Goal: Task Accomplishment & Management: Use online tool/utility

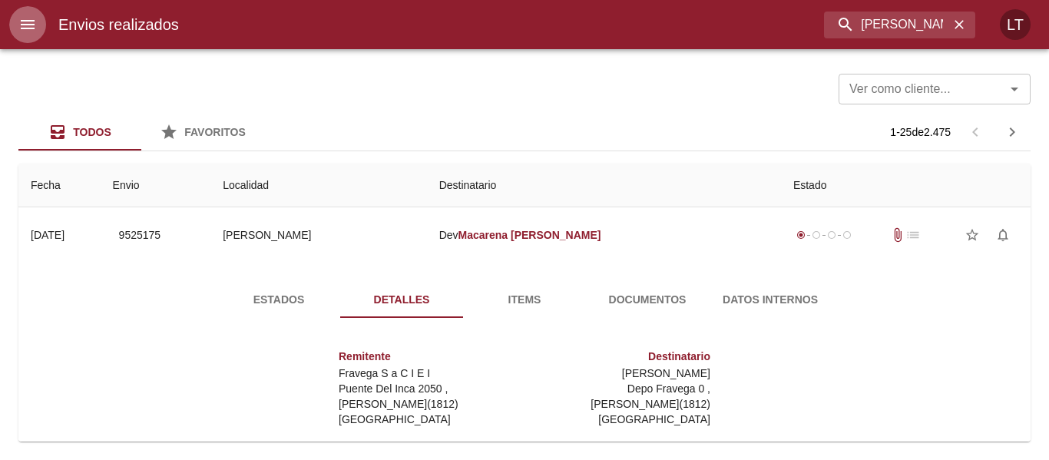
click at [41, 34] on button "menu" at bounding box center [27, 24] width 37 height 37
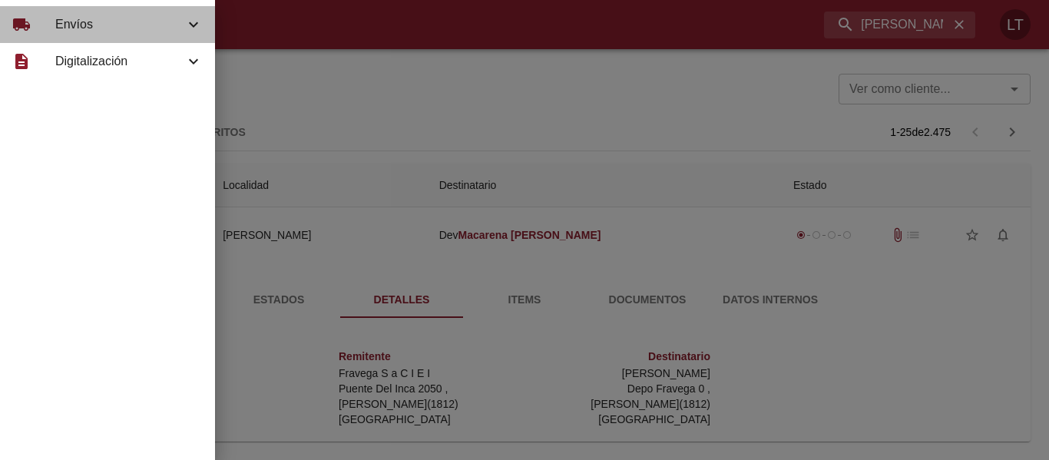
click at [62, 22] on span "Envíos" at bounding box center [119, 24] width 129 height 18
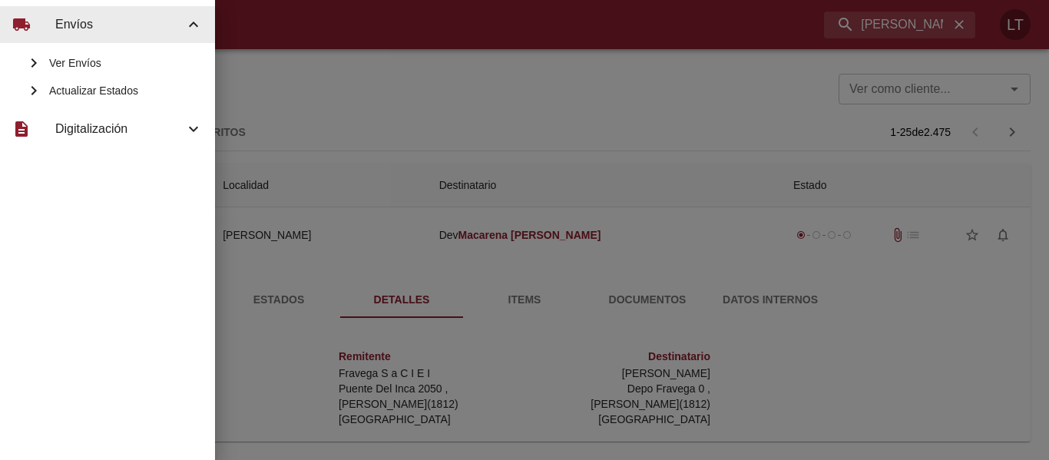
click at [136, 100] on div "Actualizar Estados" at bounding box center [107, 91] width 215 height 28
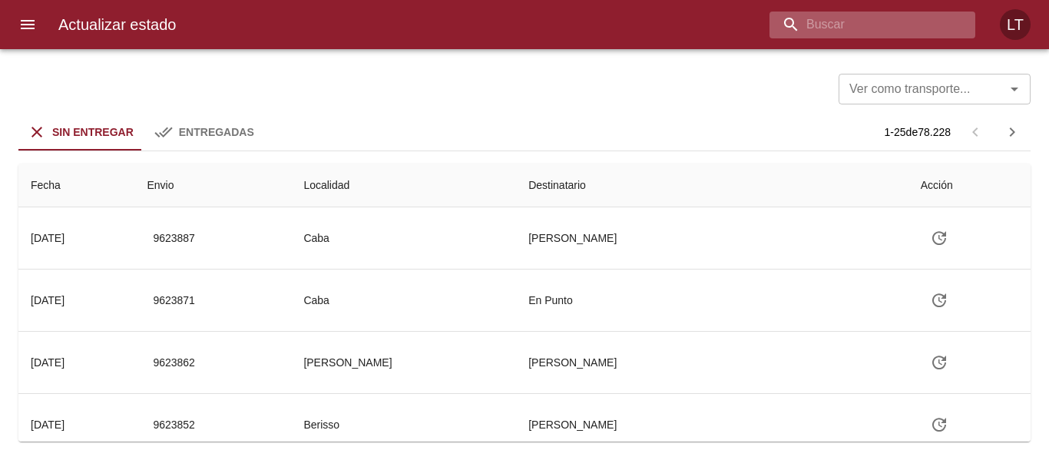
click at [895, 18] on input "buscar" at bounding box center [859, 25] width 180 height 27
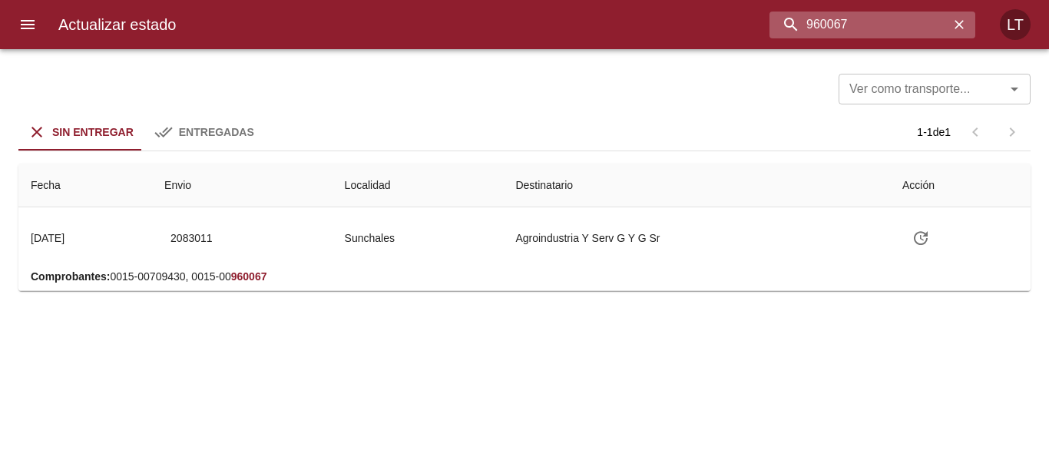
drag, startPoint x: 824, startPoint y: 25, endPoint x: 838, endPoint y: 31, distance: 15.5
click at [823, 26] on input "960067" at bounding box center [859, 25] width 180 height 27
type input "9600667"
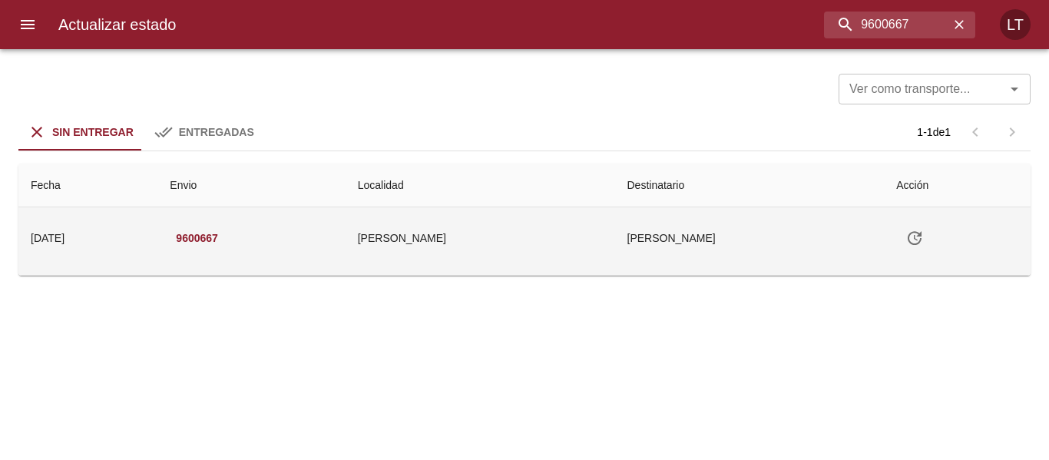
click at [907, 233] on icon "Tabla de envíos del cliente" at bounding box center [914, 238] width 18 height 18
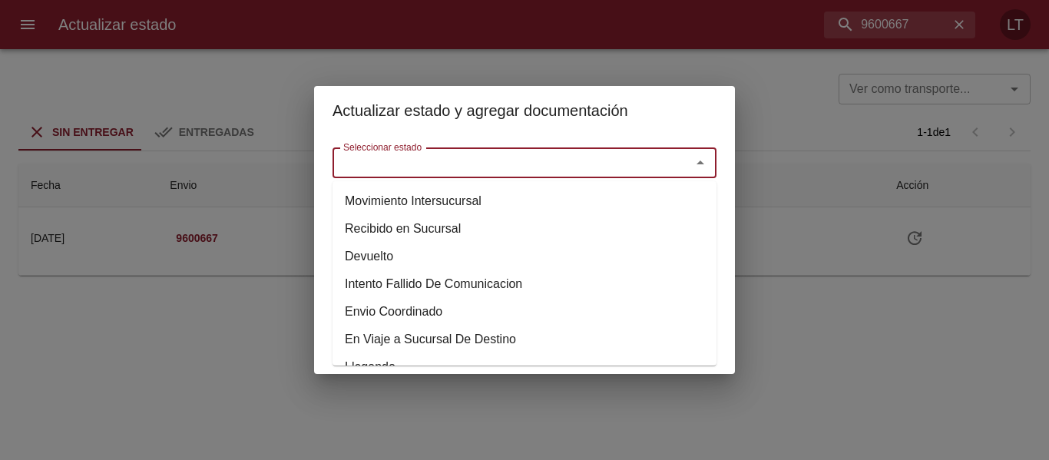
click at [464, 164] on input "Seleccionar estado" at bounding box center [501, 162] width 329 height 21
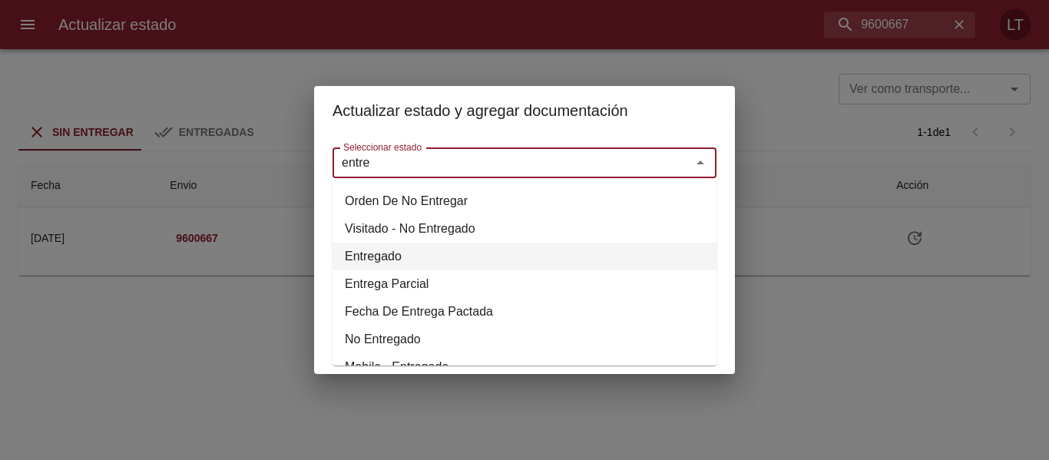
click at [374, 253] on li "Entregado" at bounding box center [524, 257] width 384 height 28
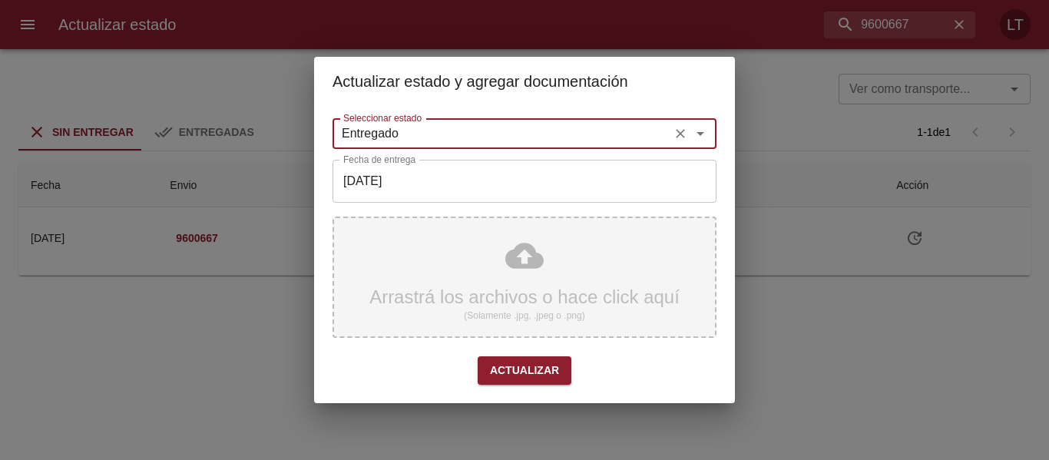
type input "Entregado"
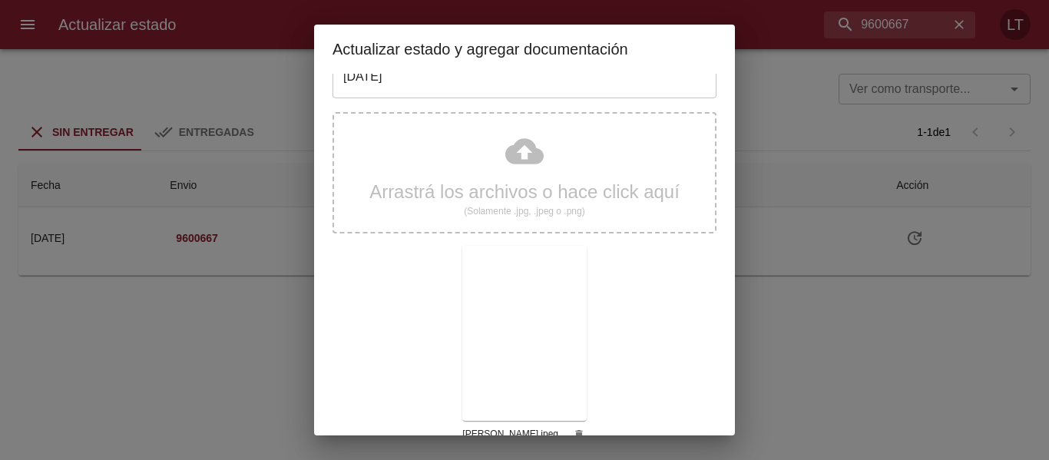
scroll to position [144, 0]
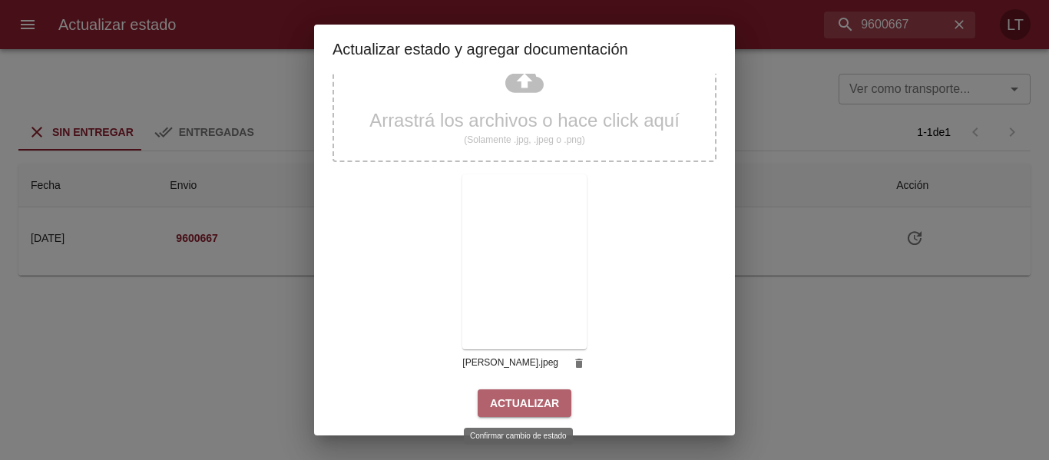
click at [540, 401] on span "Actualizar" at bounding box center [524, 403] width 69 height 19
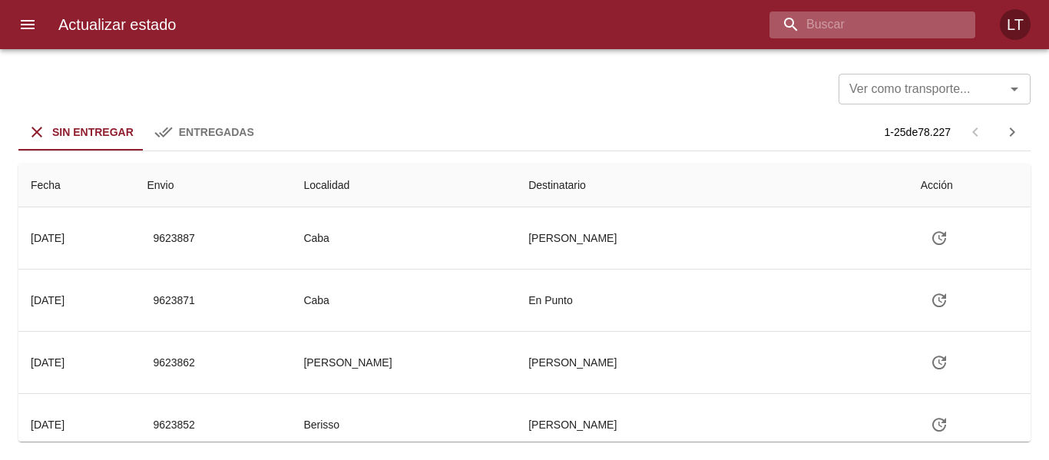
click at [870, 25] on input "buscar" at bounding box center [859, 25] width 180 height 27
type input "9600882"
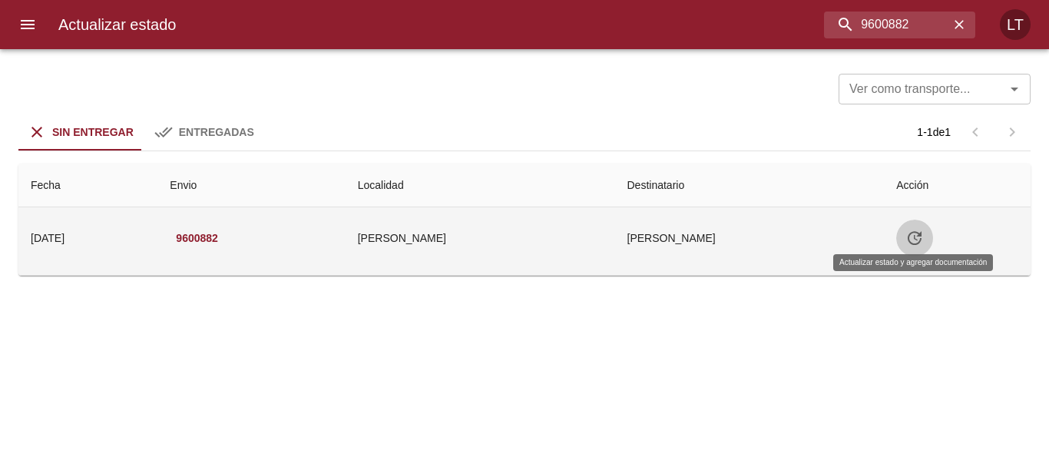
click at [900, 236] on button "Tabla de envíos del cliente" at bounding box center [914, 238] width 37 height 37
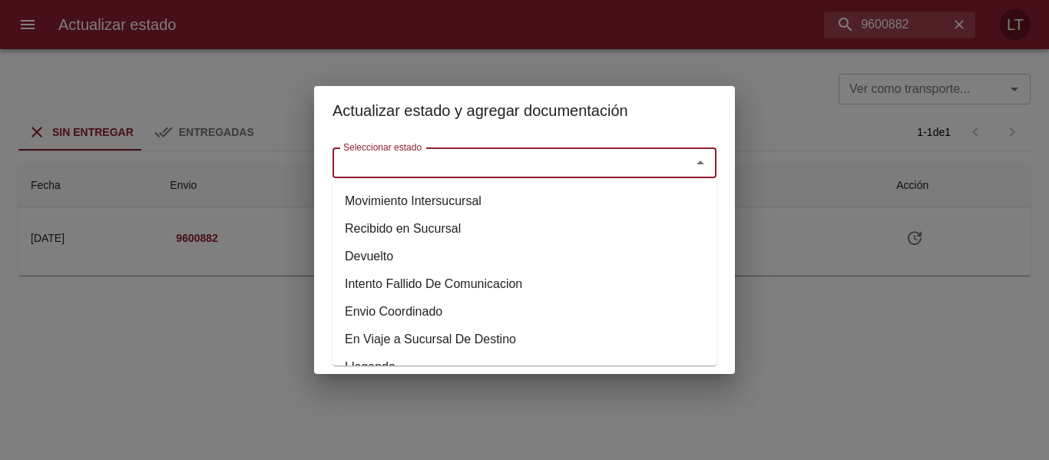
click at [656, 167] on input "Seleccionar estado" at bounding box center [501, 162] width 329 height 21
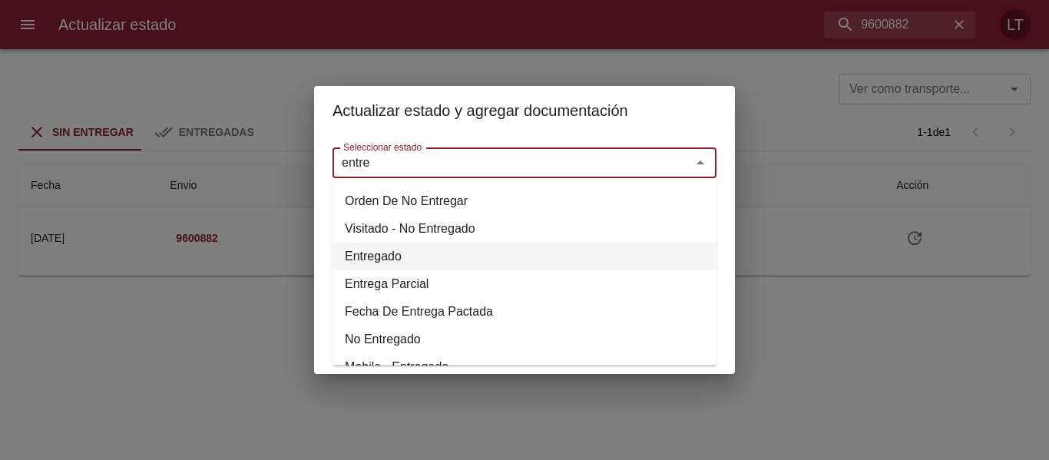
click at [380, 255] on li "Entregado" at bounding box center [524, 257] width 384 height 28
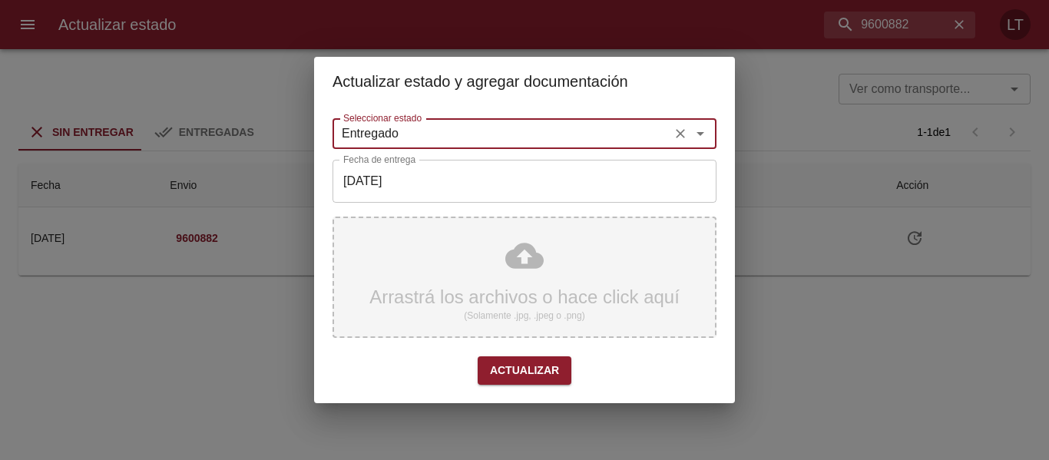
type input "Entregado"
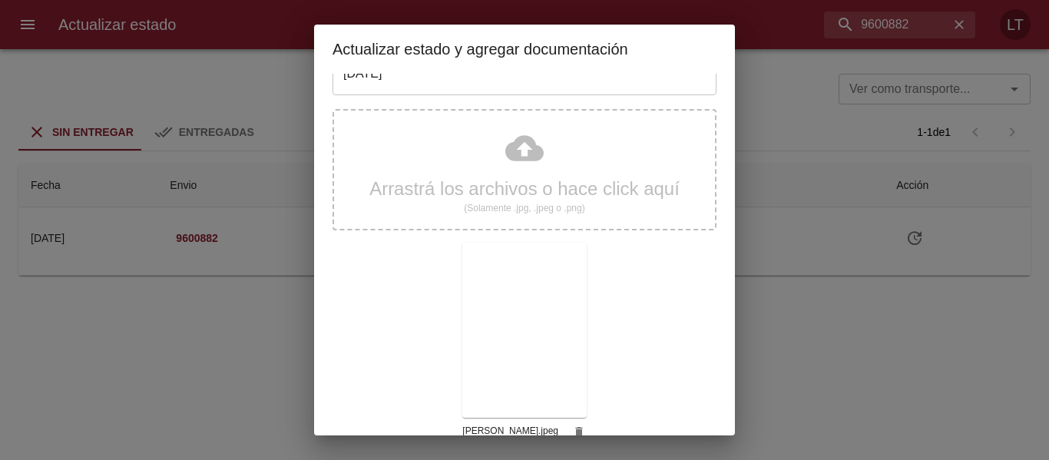
scroll to position [144, 0]
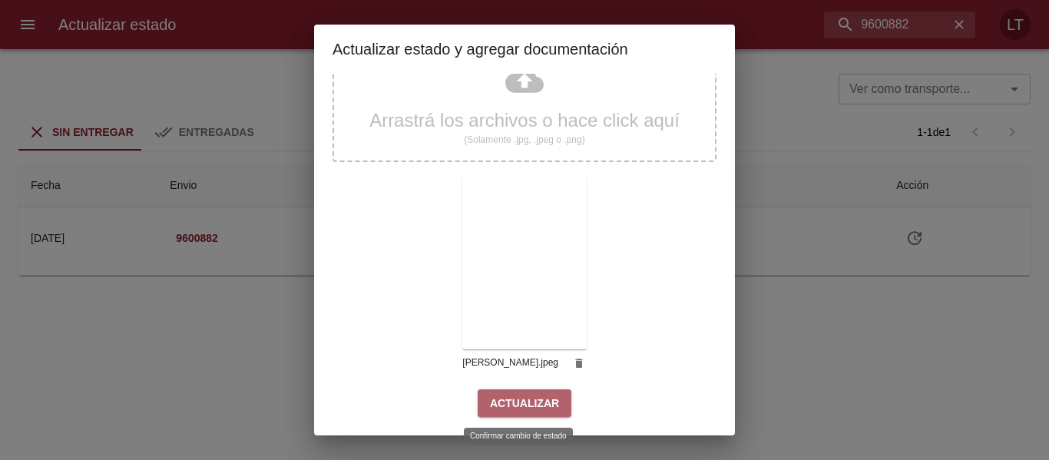
click at [557, 409] on button "Actualizar" at bounding box center [524, 403] width 94 height 28
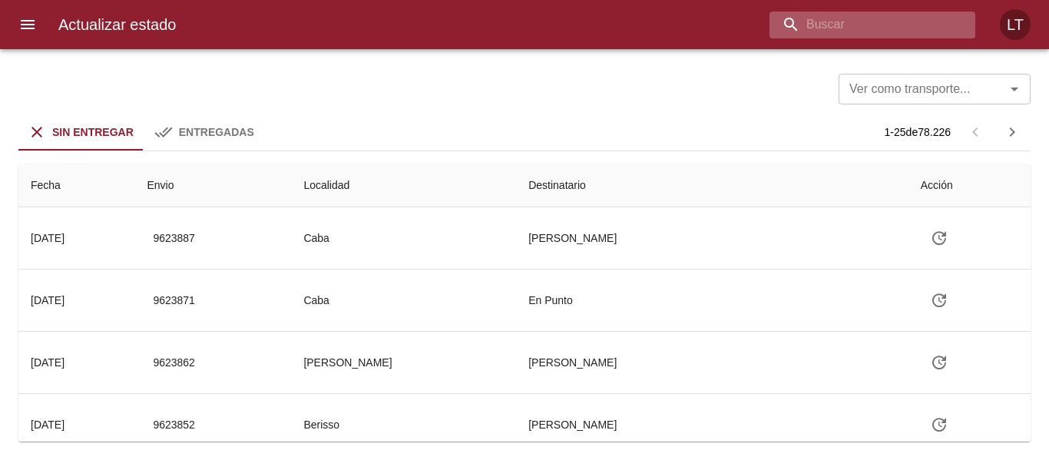
click at [870, 28] on input "buscar" at bounding box center [859, 25] width 180 height 27
type input "9599097"
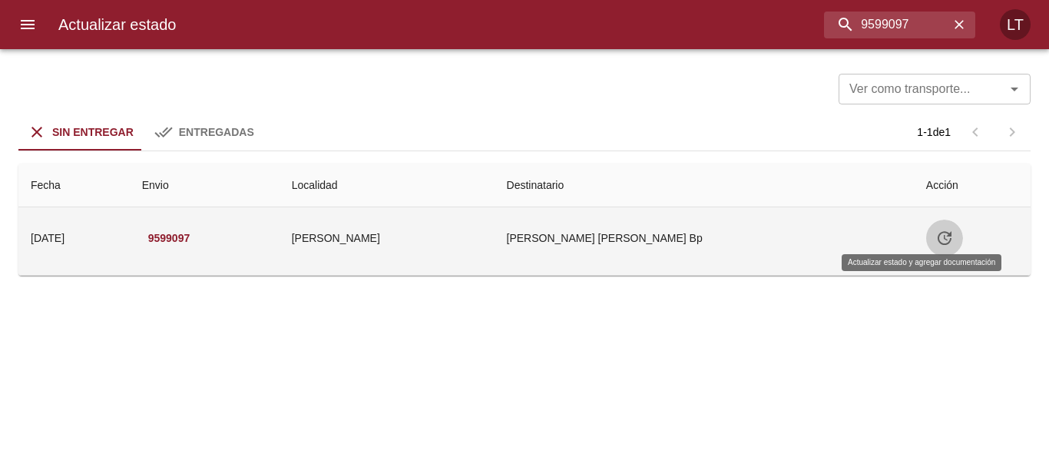
click at [935, 241] on icon "Tabla de envíos del cliente" at bounding box center [944, 238] width 18 height 18
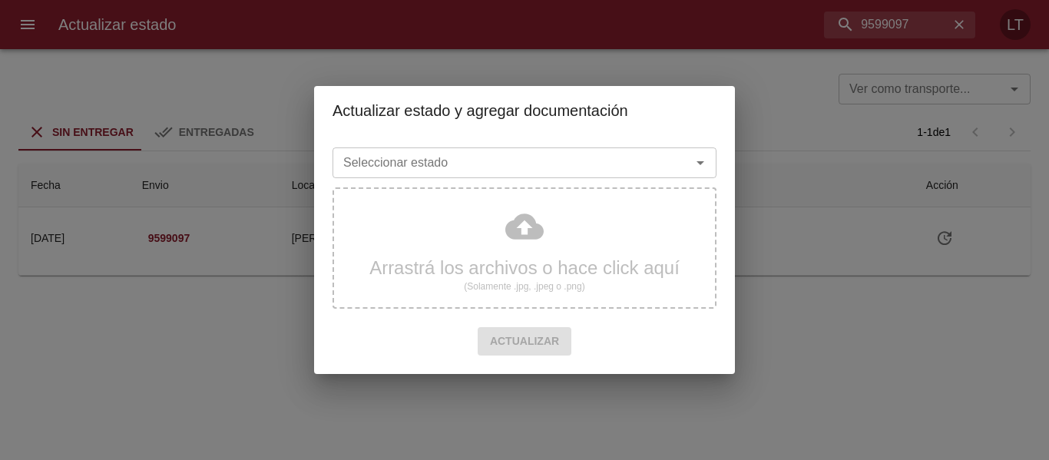
click at [567, 176] on div "Seleccionar estado" at bounding box center [524, 162] width 384 height 31
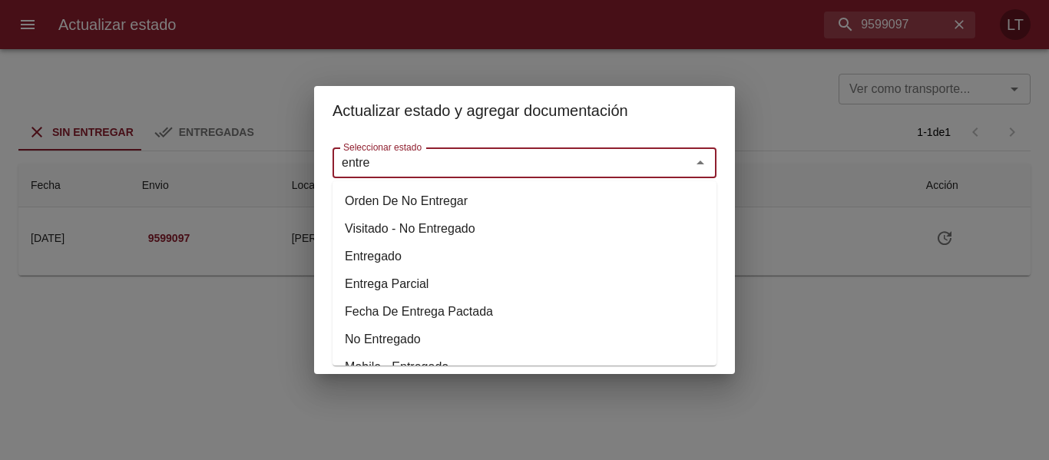
click at [365, 253] on li "Entregado" at bounding box center [524, 257] width 384 height 28
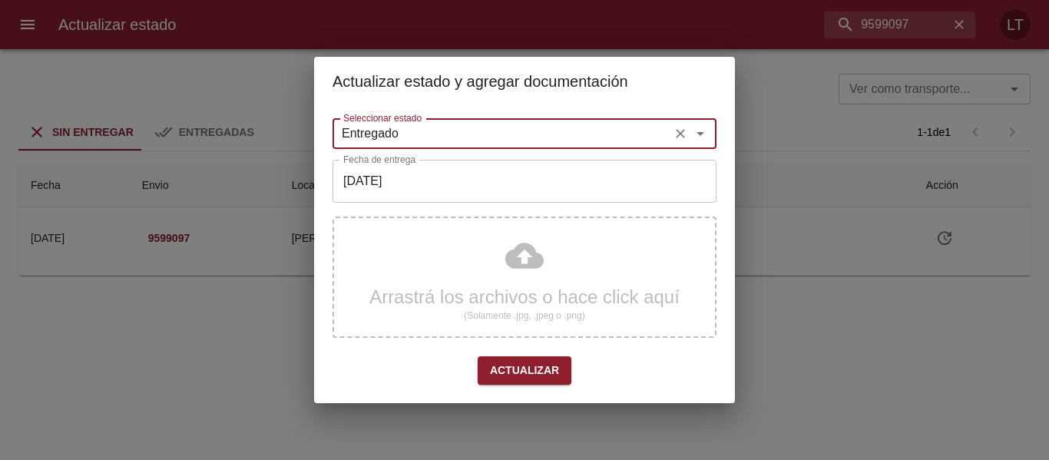
type input "Entregado"
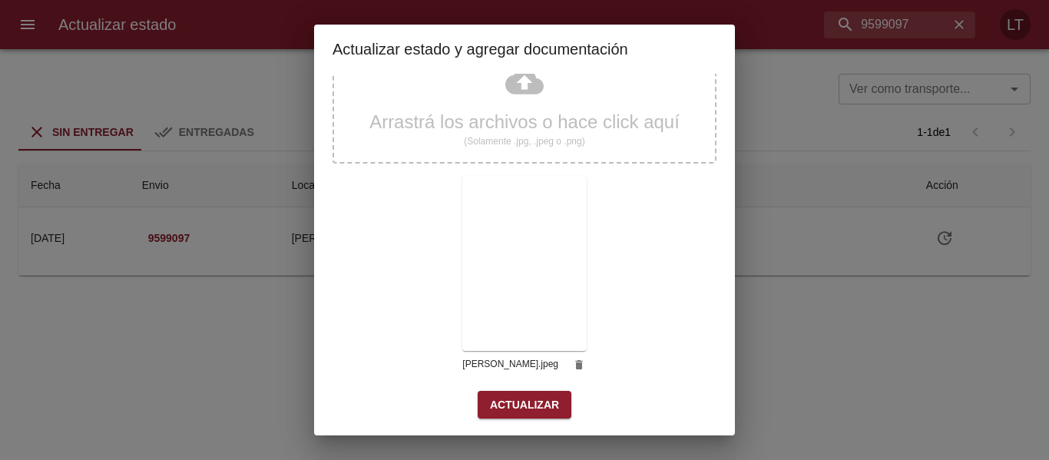
scroll to position [144, 0]
click at [518, 397] on span "Actualizar" at bounding box center [524, 403] width 69 height 19
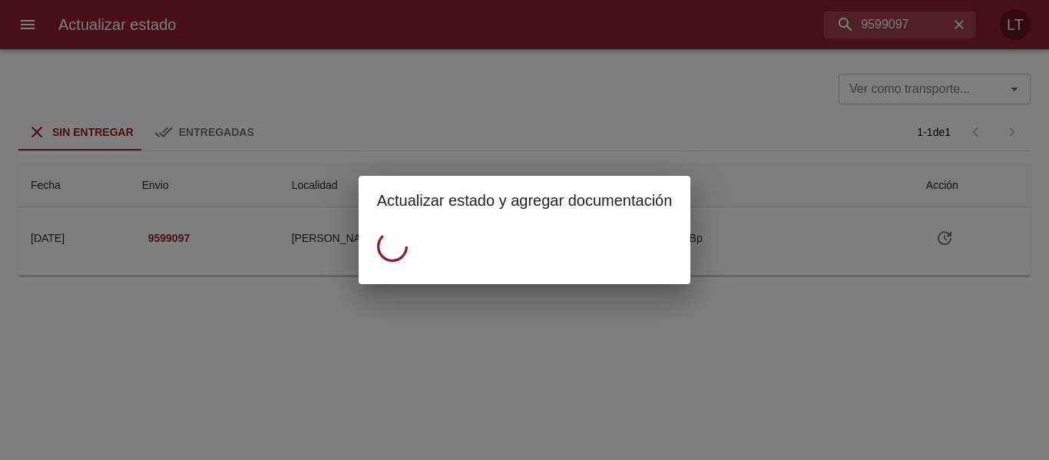
scroll to position [0, 0]
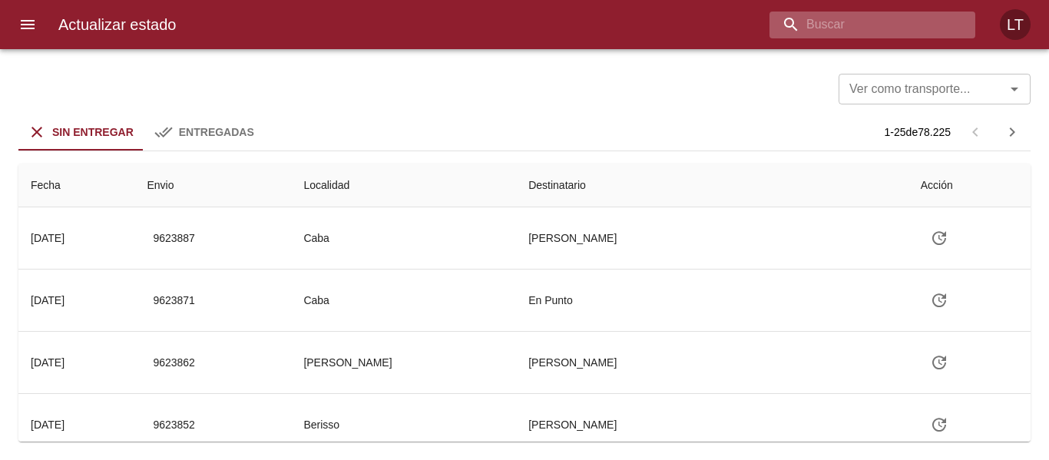
click at [910, 23] on input "buscar" at bounding box center [859, 25] width 180 height 27
type input "9601390"
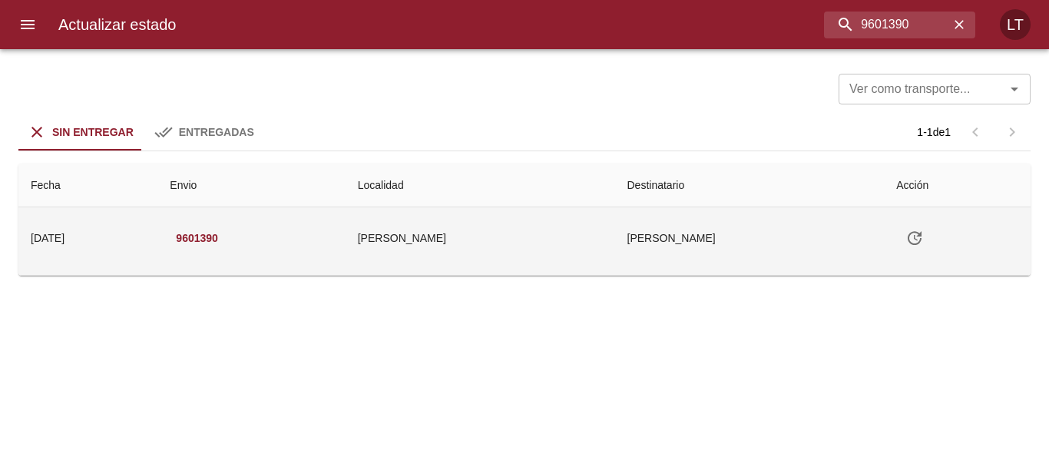
click at [905, 230] on icon "Tabla de envíos del cliente" at bounding box center [914, 238] width 18 height 18
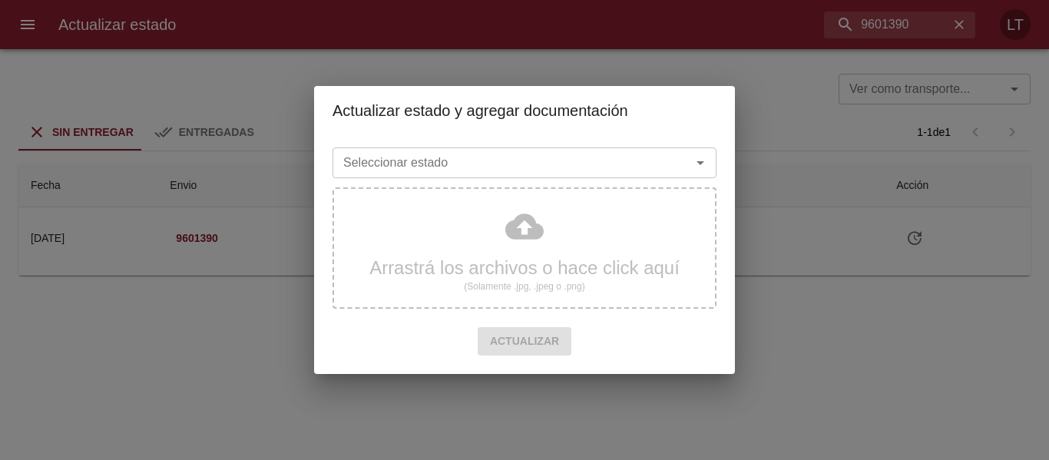
click at [505, 173] on input "Seleccionar estado" at bounding box center [501, 162] width 329 height 21
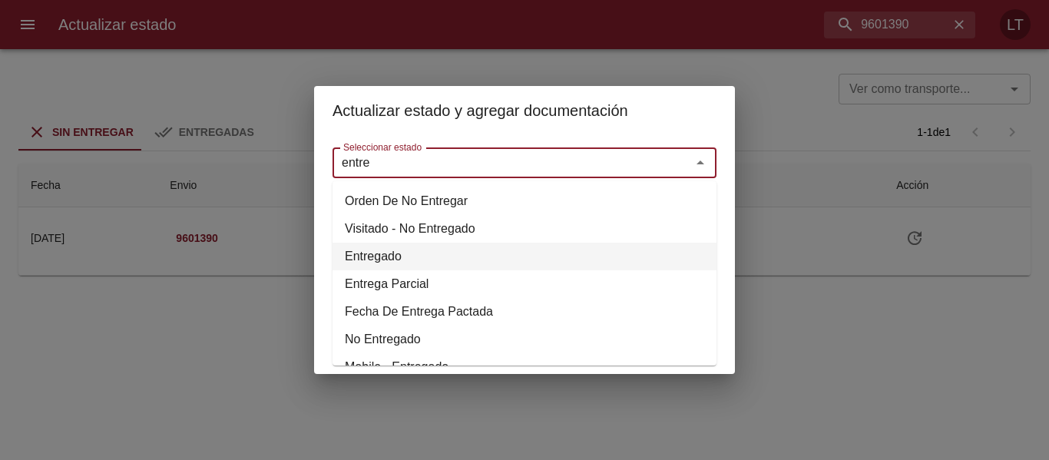
click at [375, 259] on li "Entregado" at bounding box center [524, 257] width 384 height 28
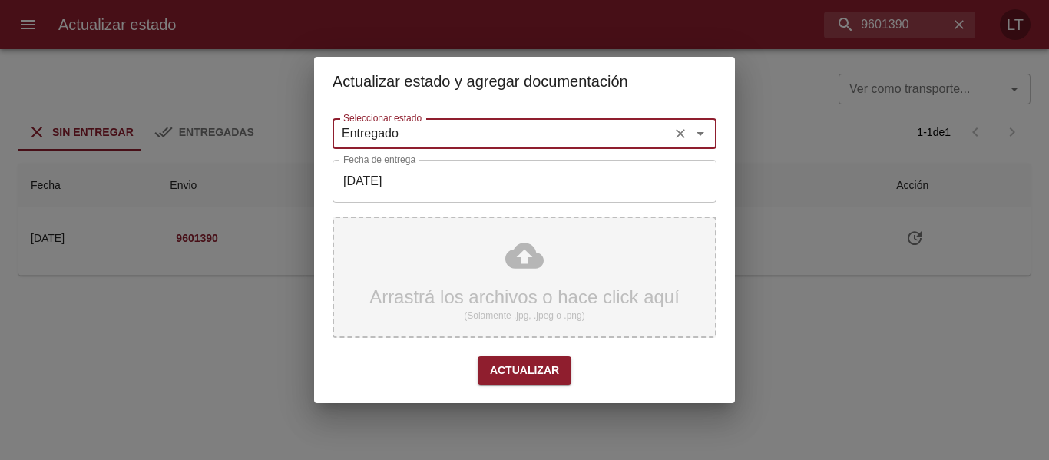
type input "Entregado"
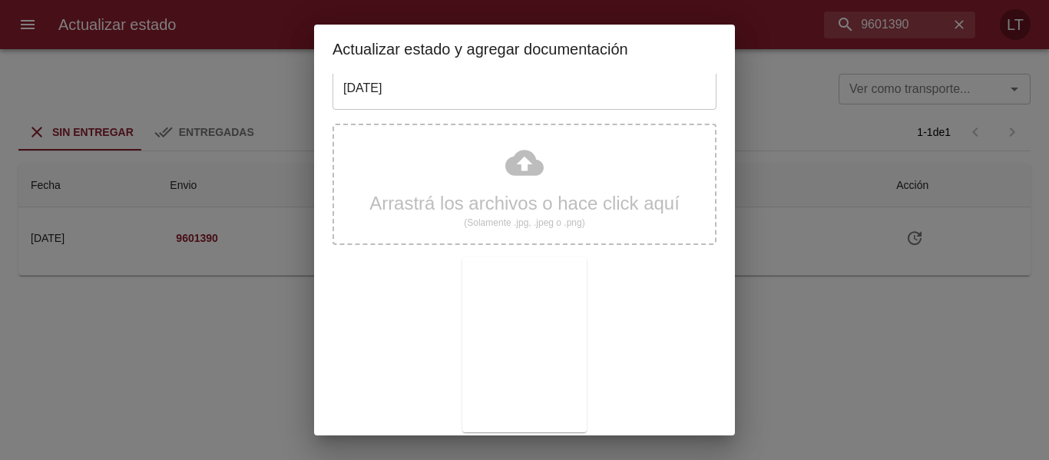
scroll to position [144, 0]
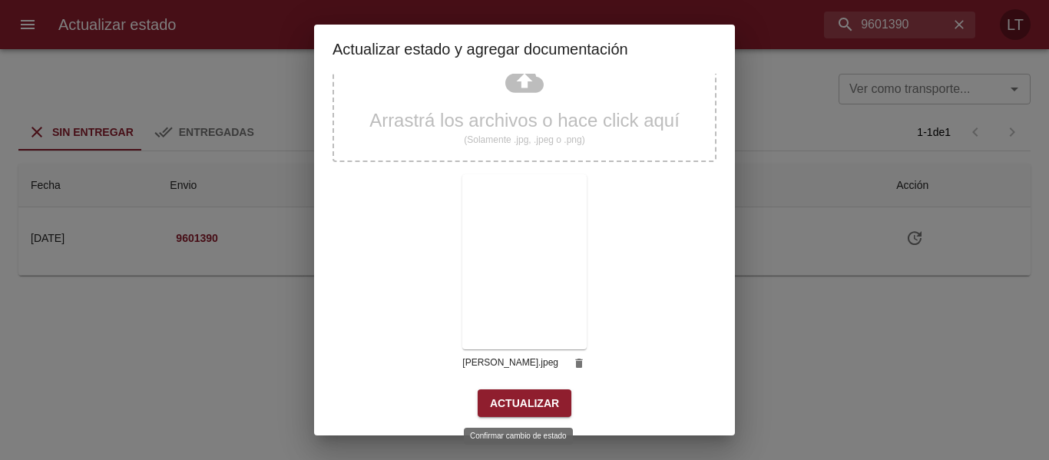
click at [520, 402] on span "Actualizar" at bounding box center [524, 403] width 69 height 19
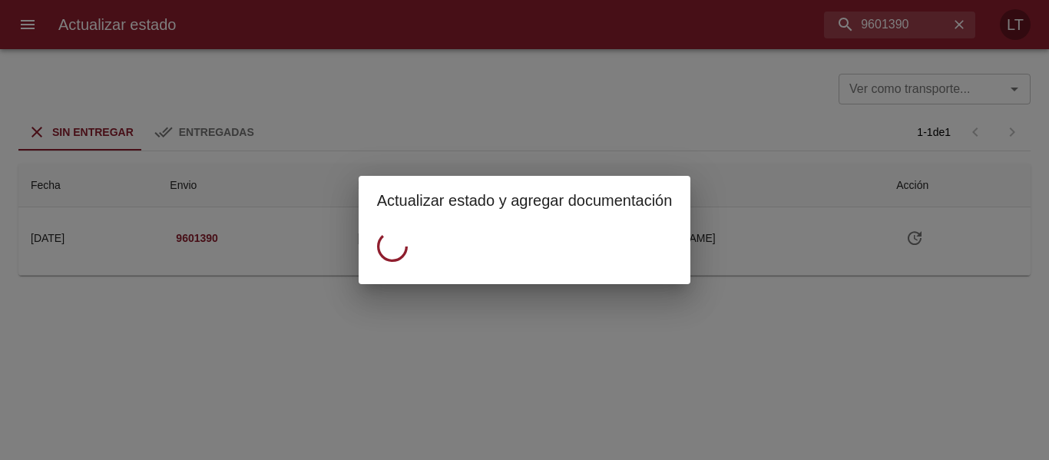
scroll to position [0, 0]
click at [577, 117] on div "Actualizar estado y agregar documentación" at bounding box center [524, 230] width 1049 height 460
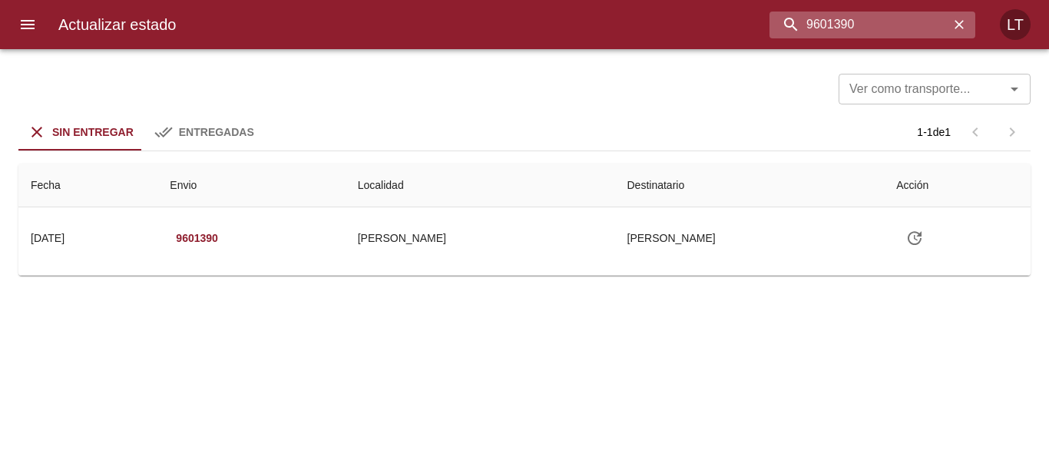
click at [868, 21] on input "9601390" at bounding box center [859, 25] width 180 height 27
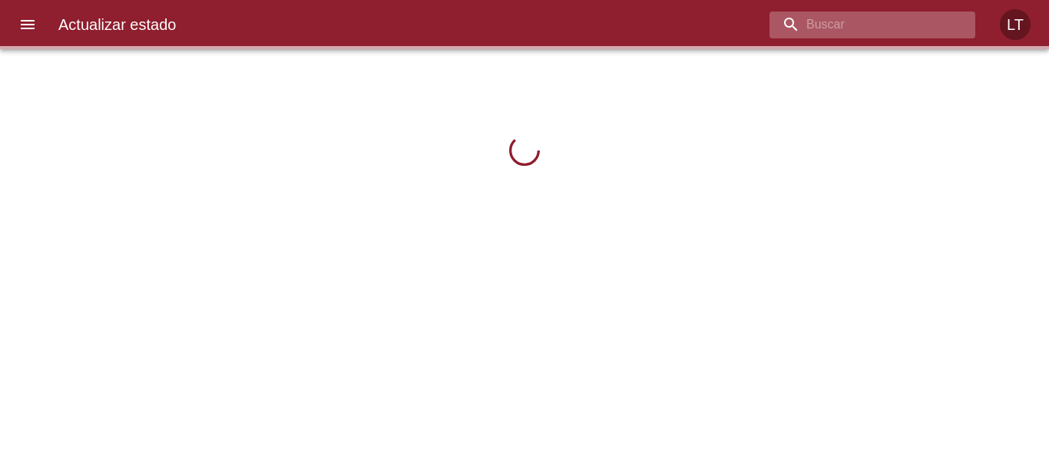
click at [844, 18] on input "buscar" at bounding box center [859, 25] width 180 height 27
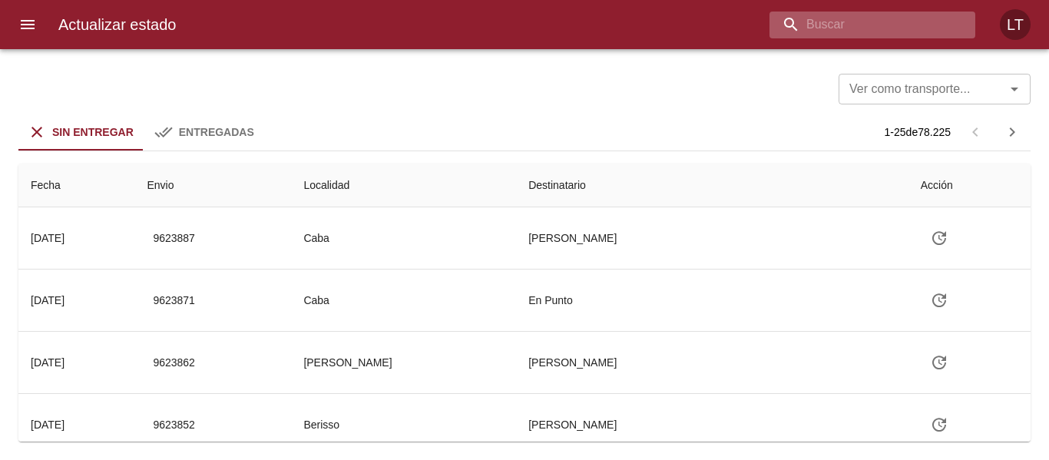
paste input "9601390"
type input "9601390"
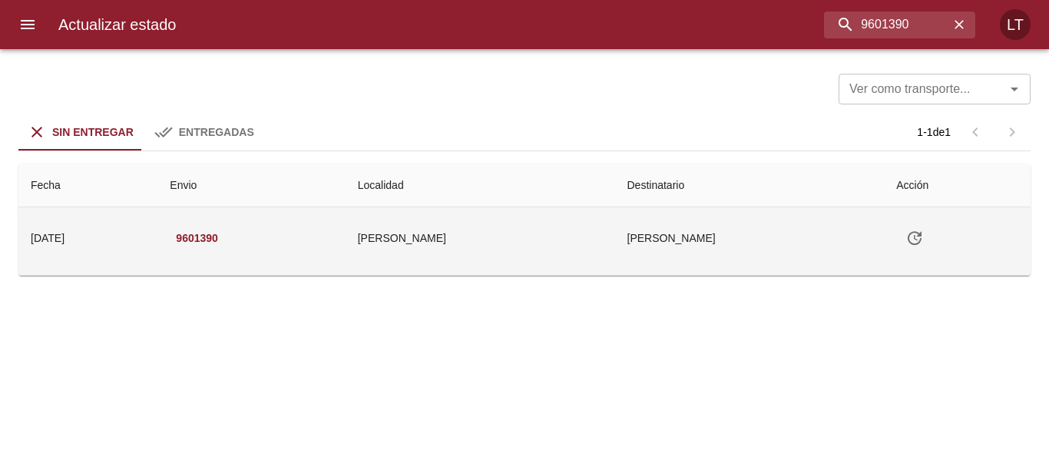
click at [905, 239] on icon "Tabla de envíos del cliente" at bounding box center [914, 238] width 18 height 18
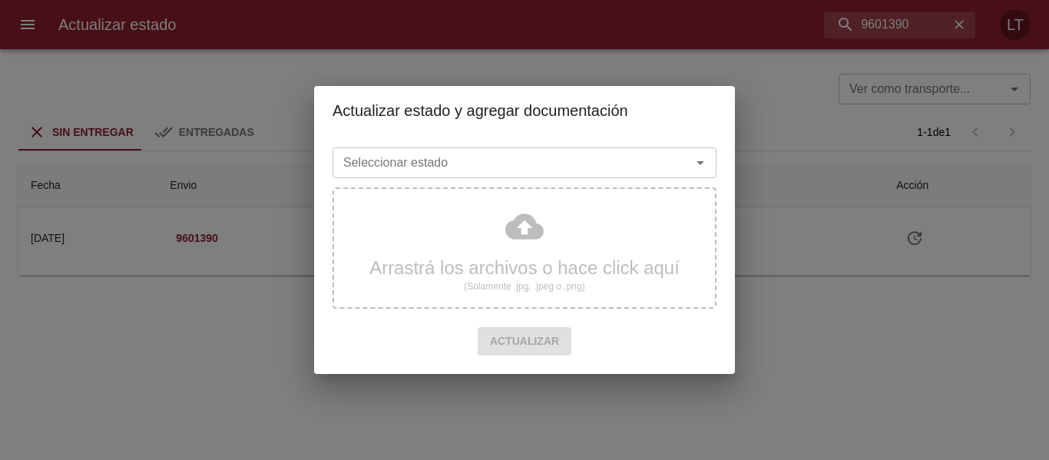
click at [490, 147] on div "Seleccionar estado Seleccionar estado" at bounding box center [524, 161] width 384 height 40
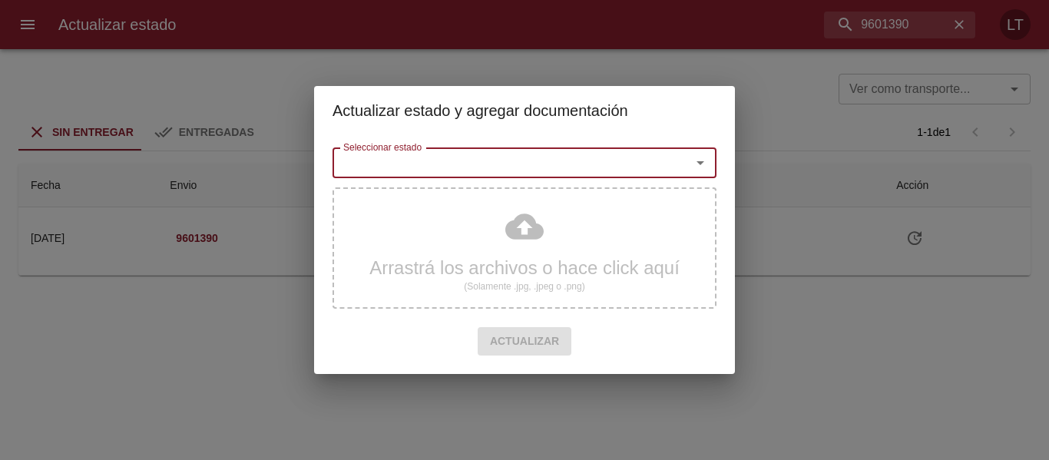
click at [490, 158] on input "Seleccionar estado" at bounding box center [501, 162] width 329 height 21
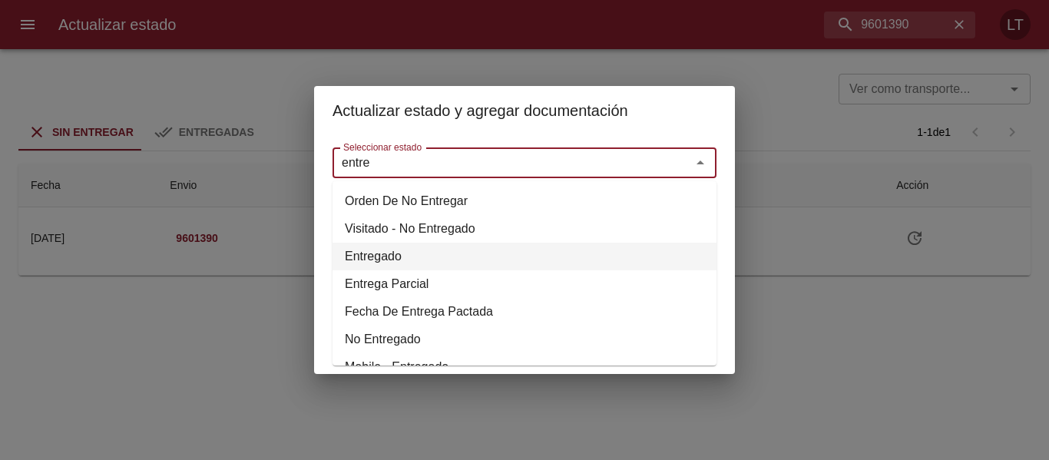
click at [368, 255] on li "Entregado" at bounding box center [524, 257] width 384 height 28
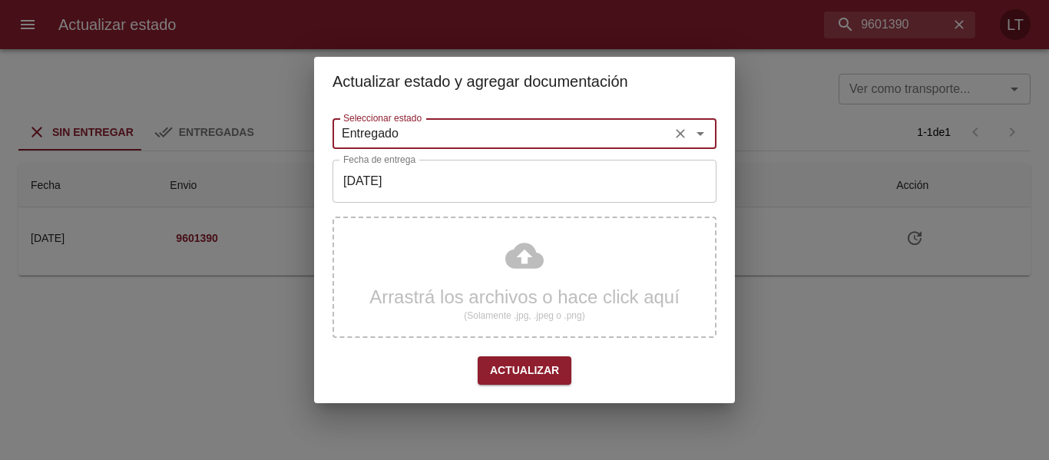
type input "Entregado"
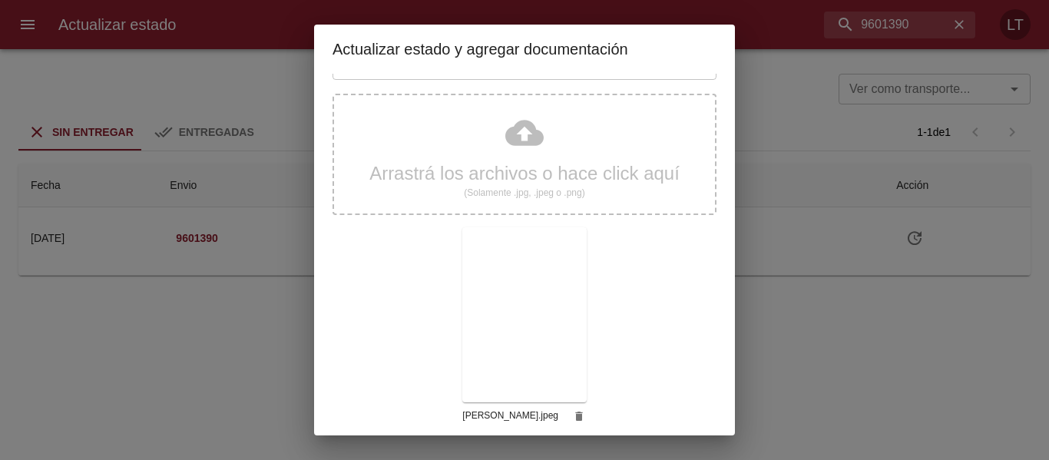
scroll to position [144, 0]
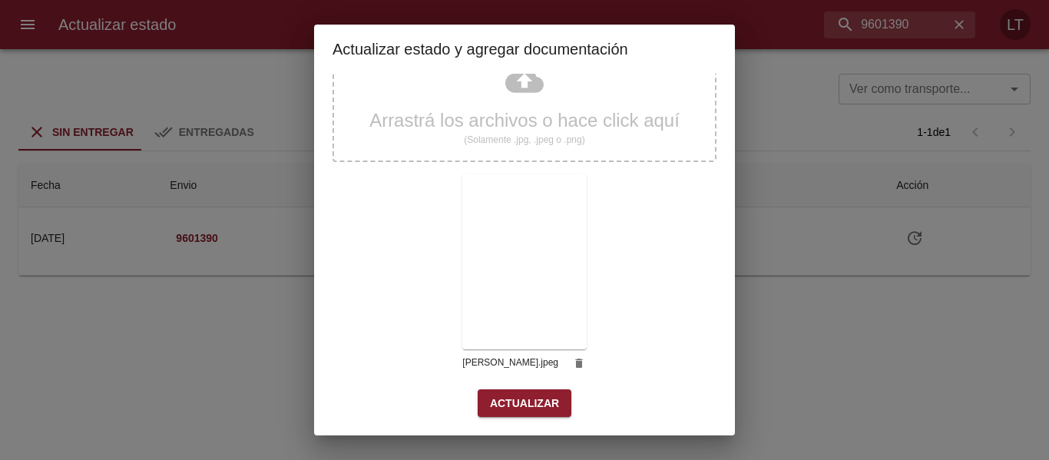
click at [537, 400] on span "Actualizar" at bounding box center [524, 403] width 69 height 19
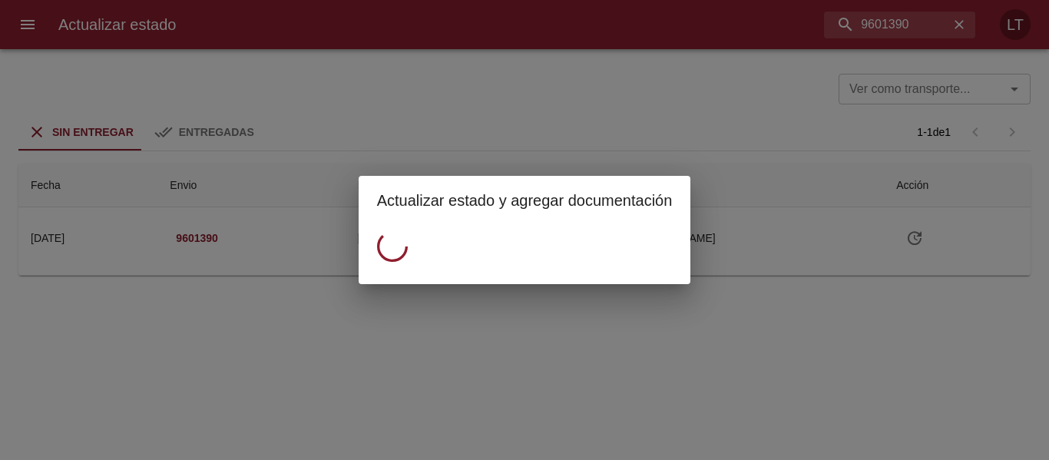
scroll to position [0, 0]
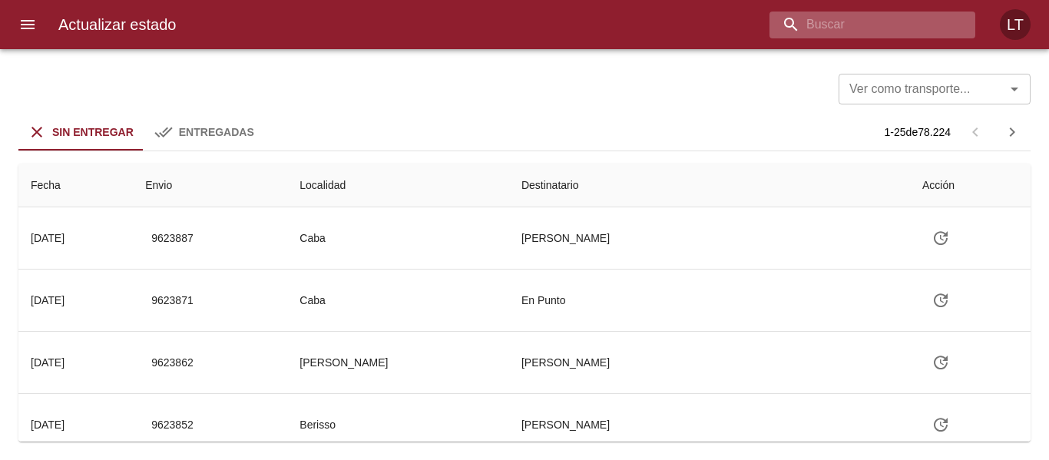
click at [853, 35] on input "buscar" at bounding box center [859, 25] width 180 height 27
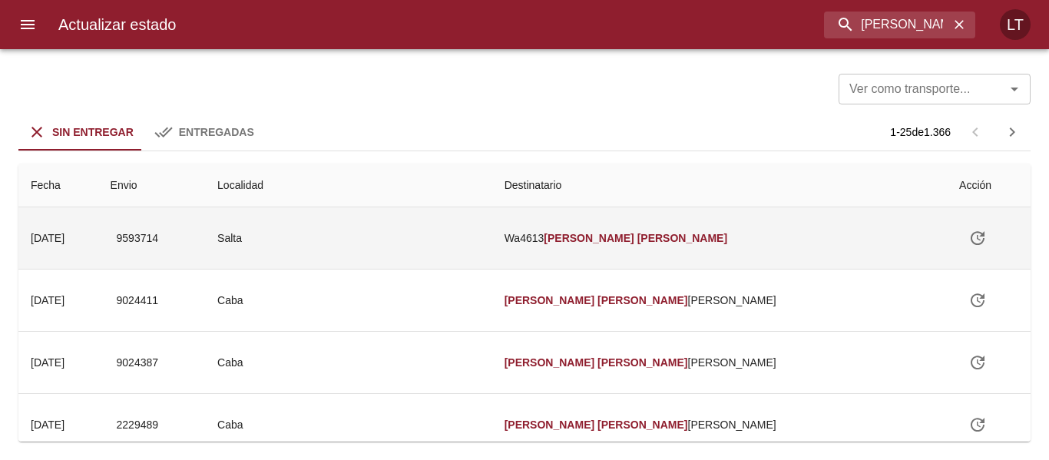
click at [456, 233] on td "Salta" at bounding box center [348, 237] width 287 height 61
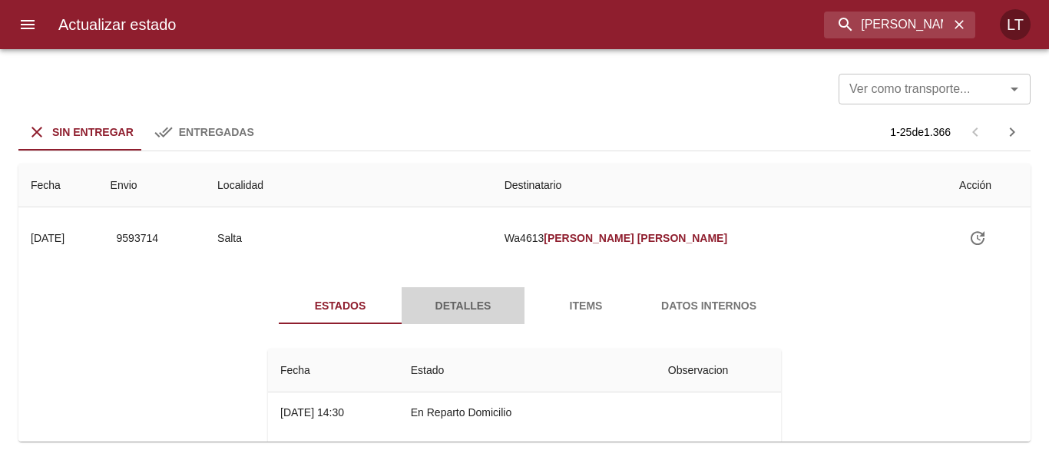
click at [441, 311] on span "Detalles" at bounding box center [463, 305] width 104 height 19
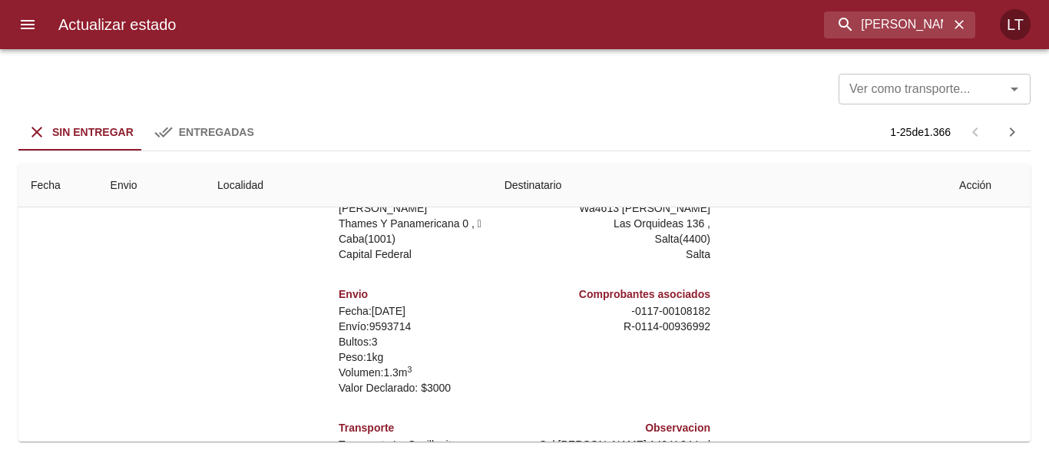
scroll to position [384, 0]
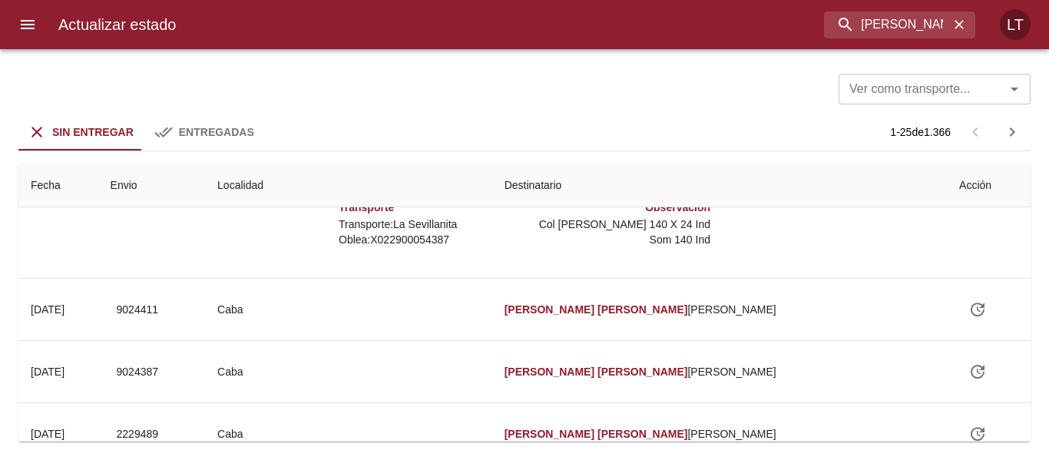
click at [415, 235] on p "[PERSON_NAME]: X022900054387" at bounding box center [429, 239] width 180 height 15
copy p "X022900054387"
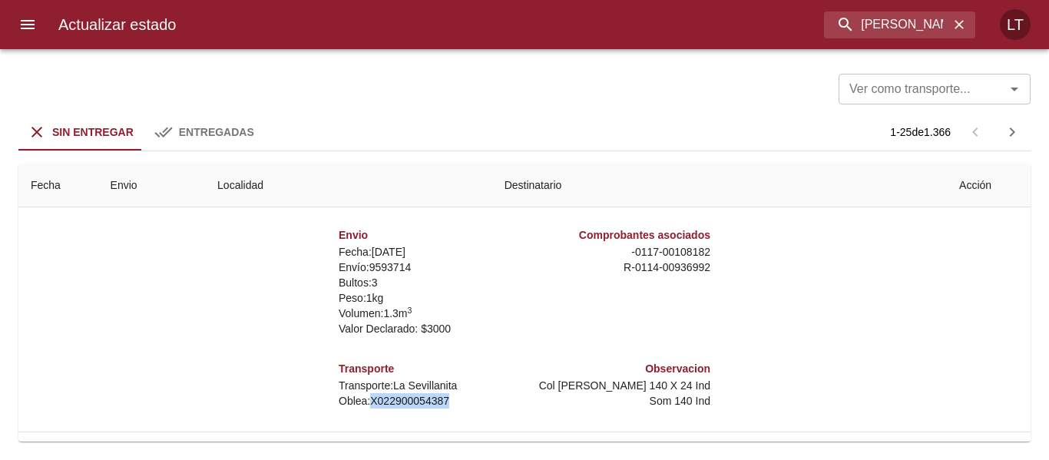
scroll to position [8, 0]
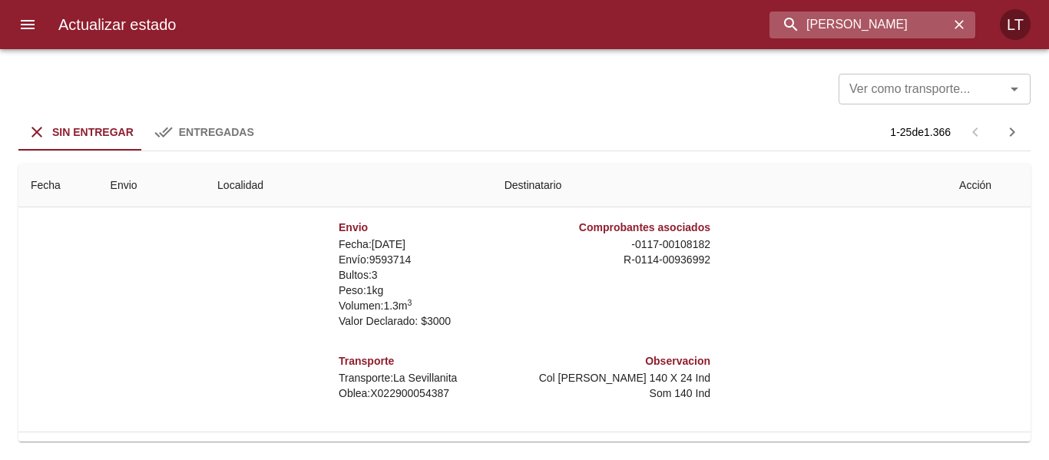
click at [864, 24] on input "[PERSON_NAME]" at bounding box center [859, 25] width 180 height 27
paste input "9620183"
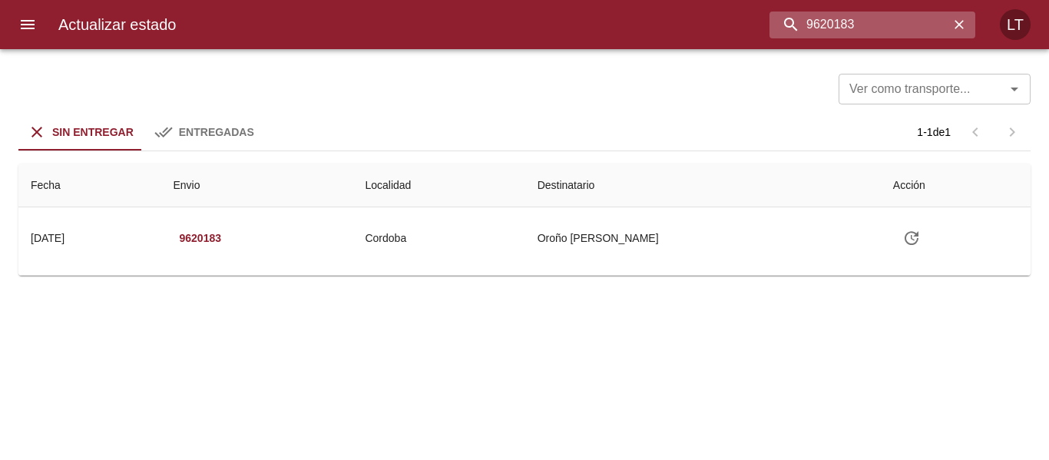
scroll to position [0, 0]
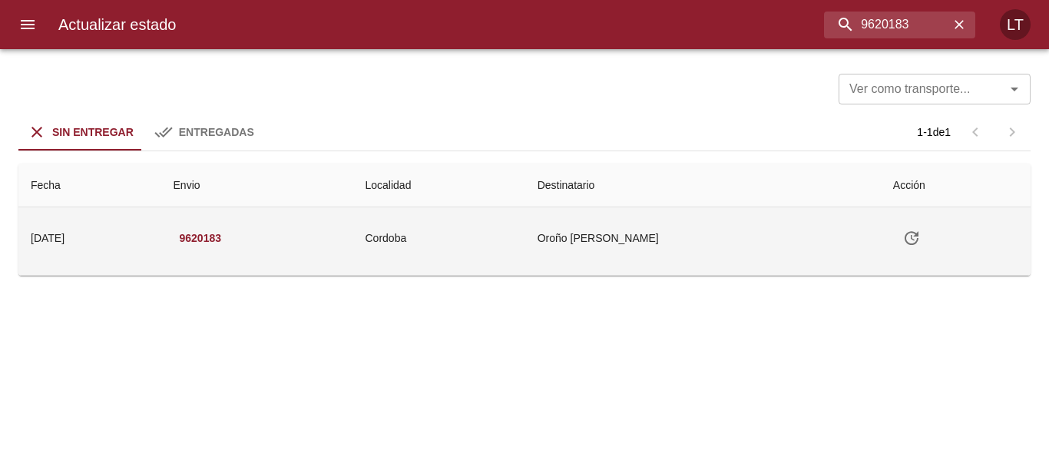
drag, startPoint x: 529, startPoint y: 261, endPoint x: 537, endPoint y: 263, distance: 8.6
click at [525, 263] on td "Cordoba" at bounding box center [439, 237] width 172 height 61
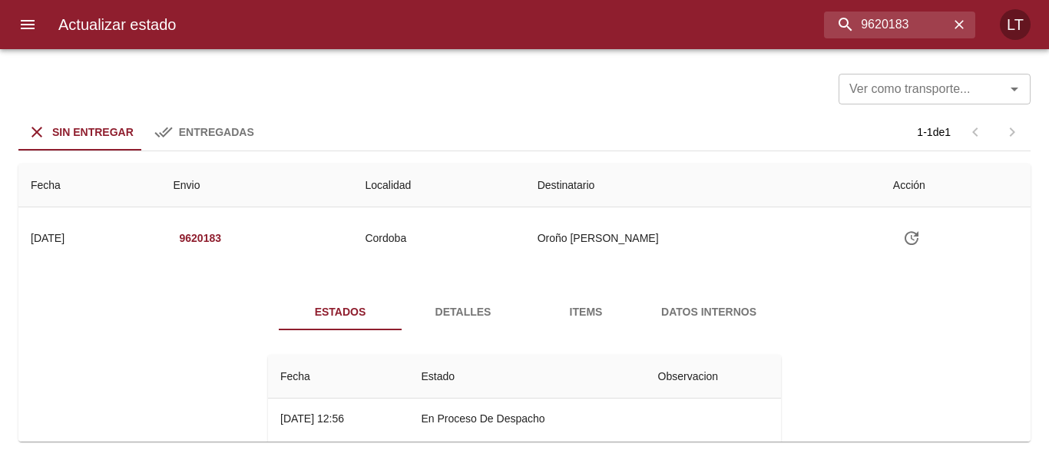
scroll to position [68, 0]
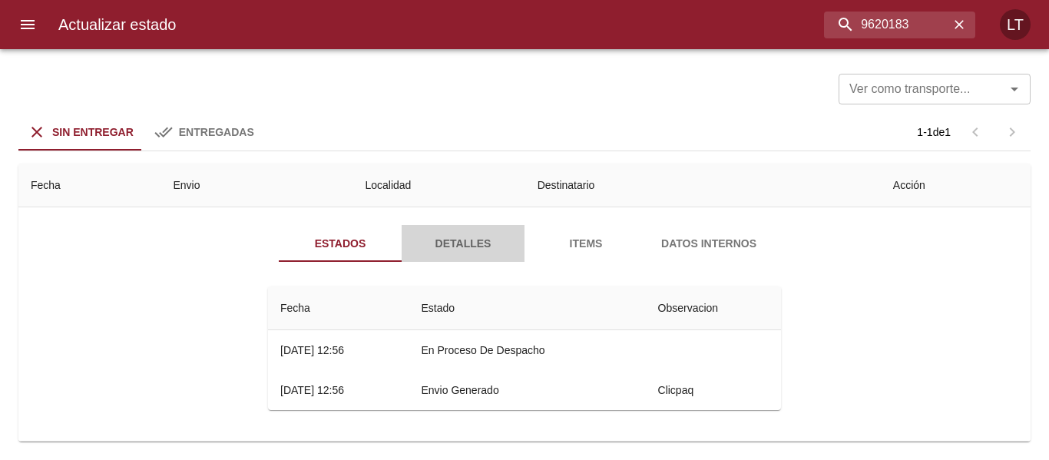
click at [459, 248] on span "Detalles" at bounding box center [463, 243] width 104 height 19
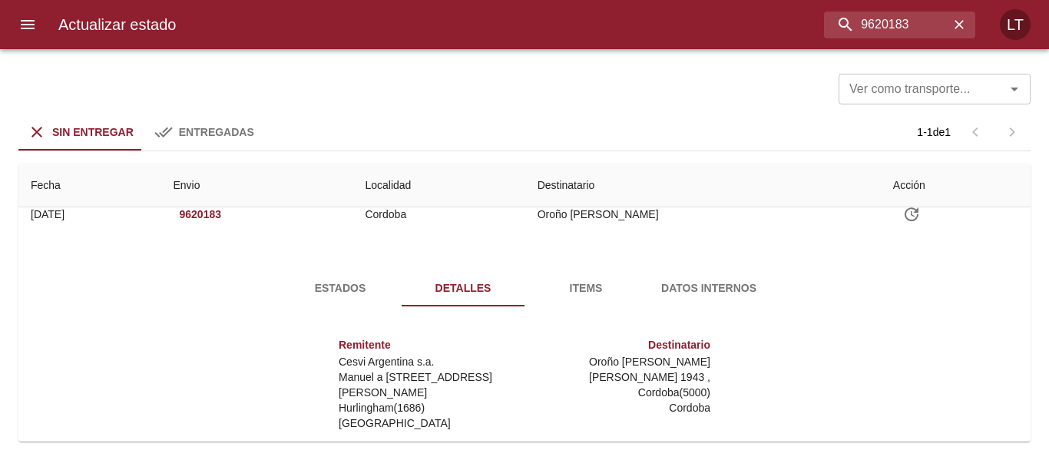
scroll to position [0, 0]
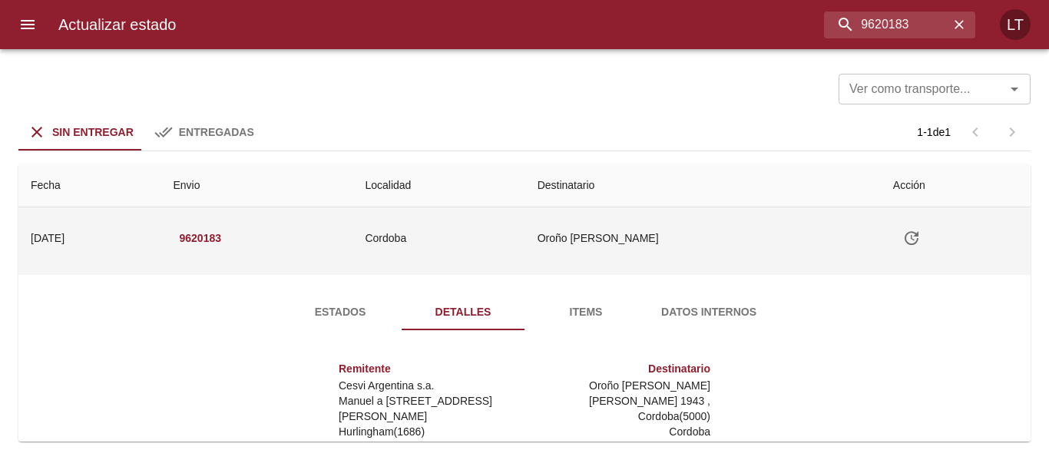
click at [524, 236] on td "Cordoba" at bounding box center [438, 237] width 172 height 61
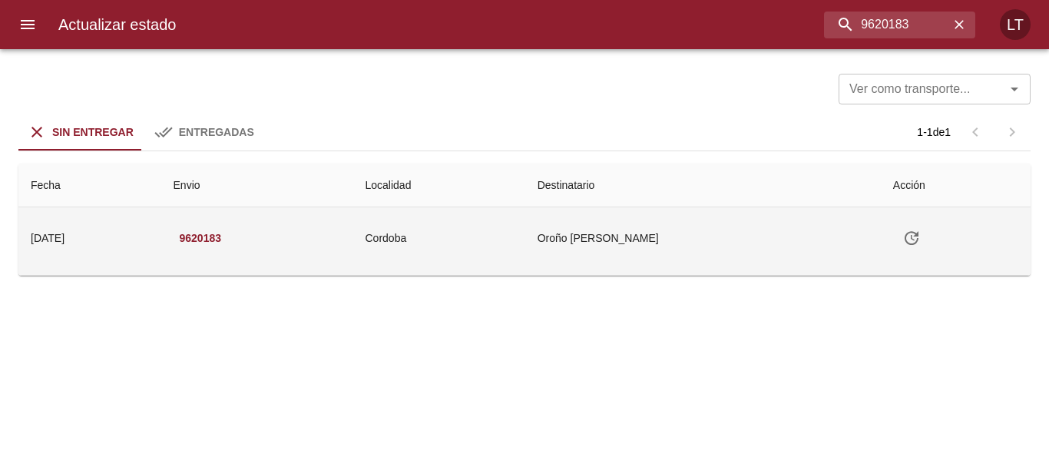
click at [503, 249] on td "Cordoba" at bounding box center [439, 237] width 172 height 61
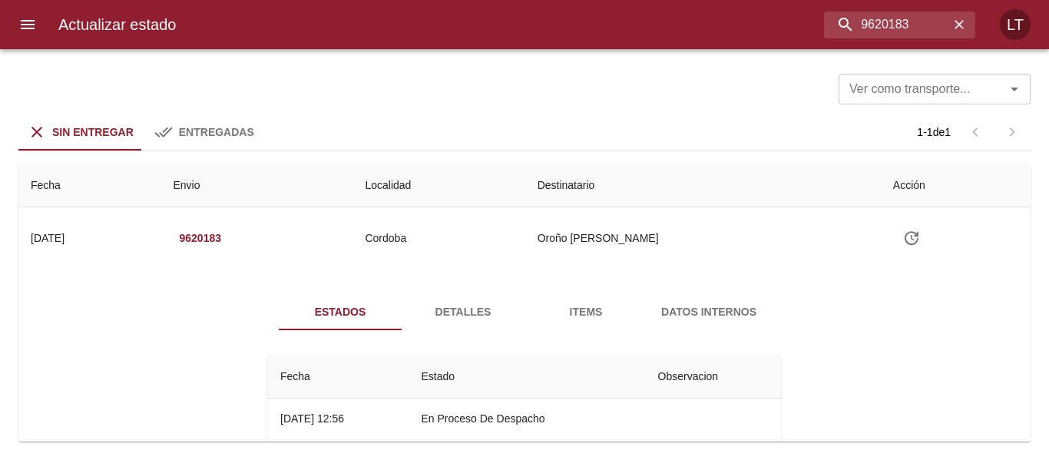
scroll to position [68, 0]
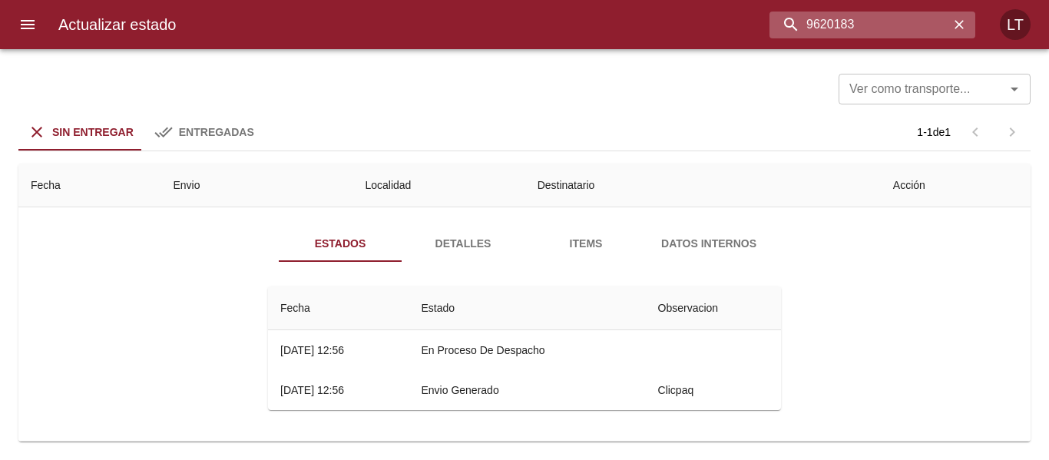
click at [886, 25] on input "9620183" at bounding box center [859, 25] width 180 height 27
paste input "[PERSON_NAME]"
type input "[PERSON_NAME]"
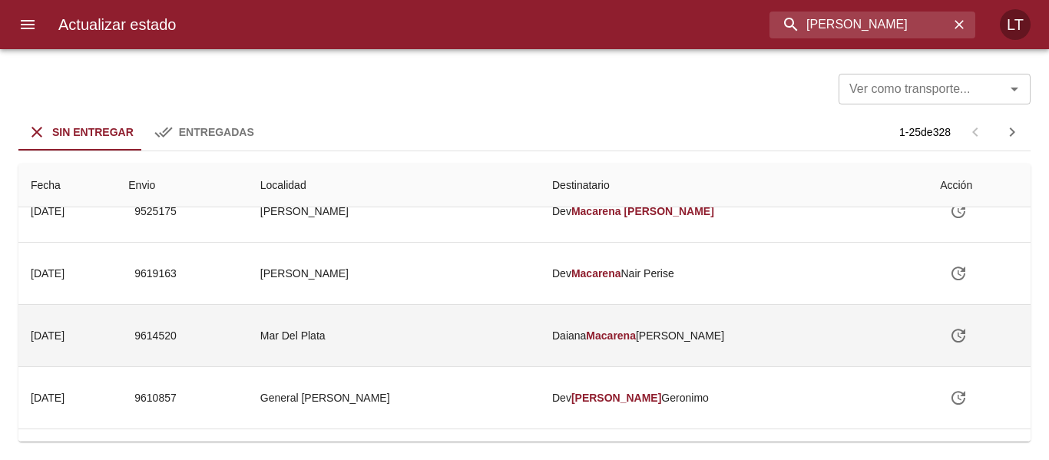
scroll to position [0, 0]
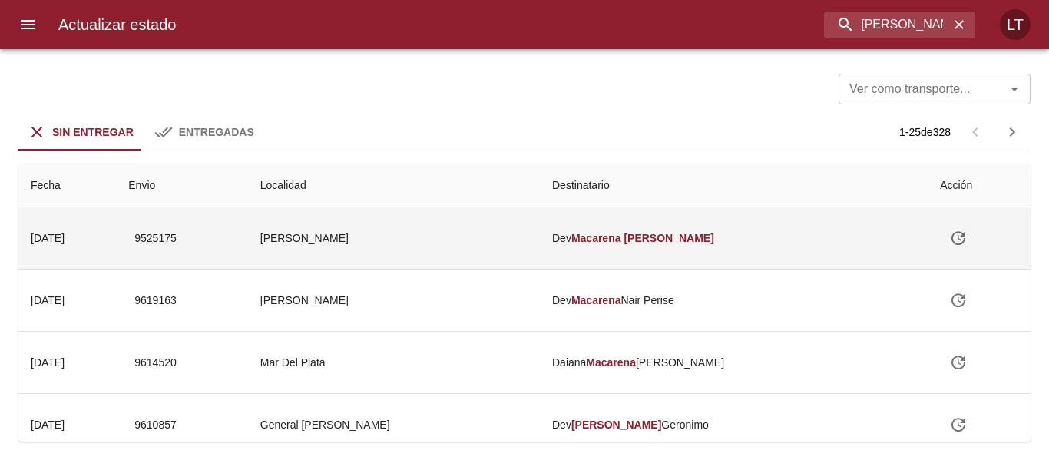
click at [467, 242] on td "[PERSON_NAME]" at bounding box center [394, 237] width 292 height 61
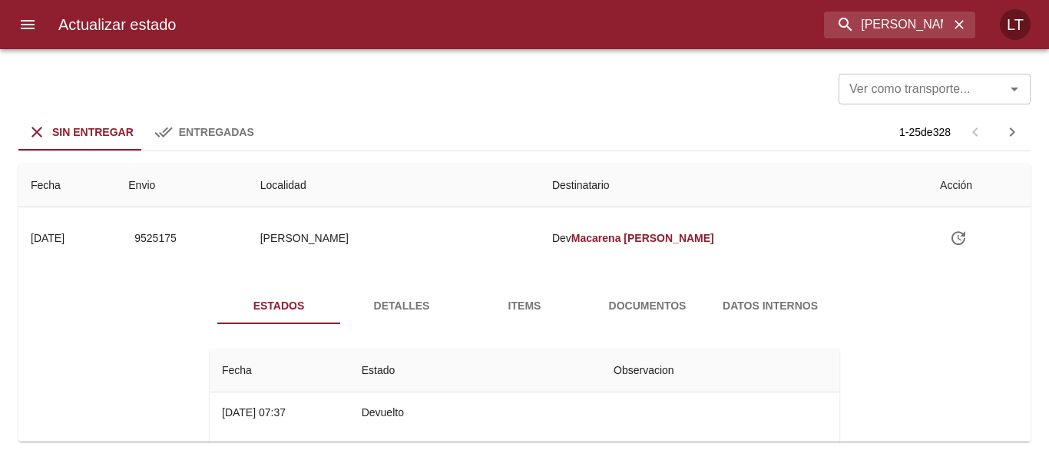
scroll to position [77, 0]
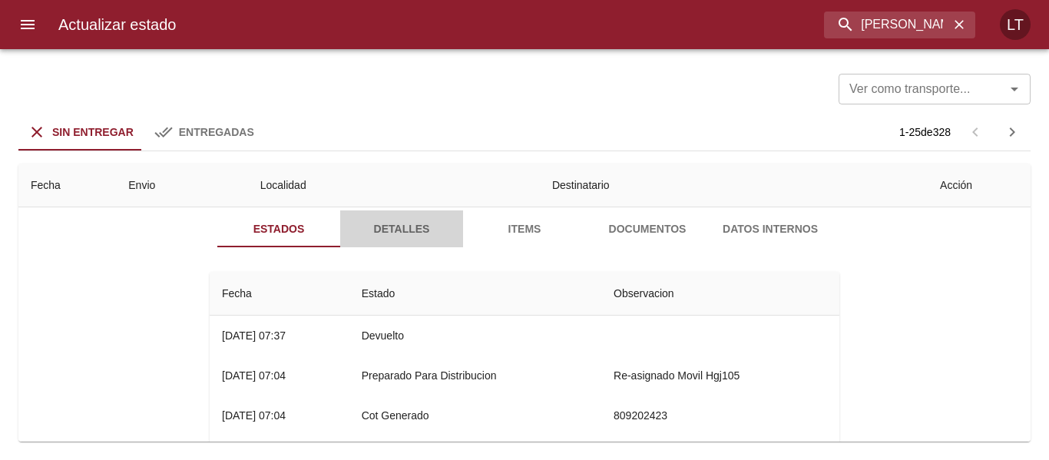
click at [417, 239] on button "Detalles" at bounding box center [401, 228] width 123 height 37
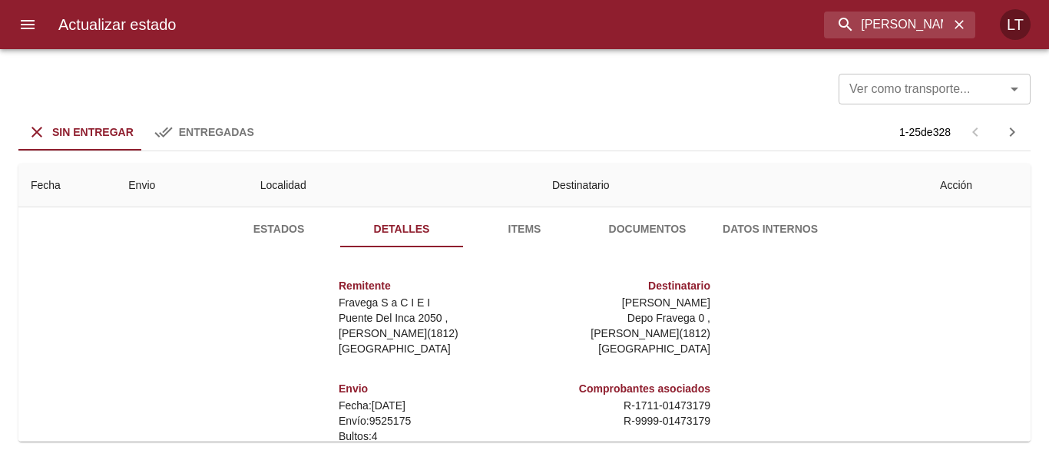
click at [656, 223] on span "Documentos" at bounding box center [647, 229] width 104 height 19
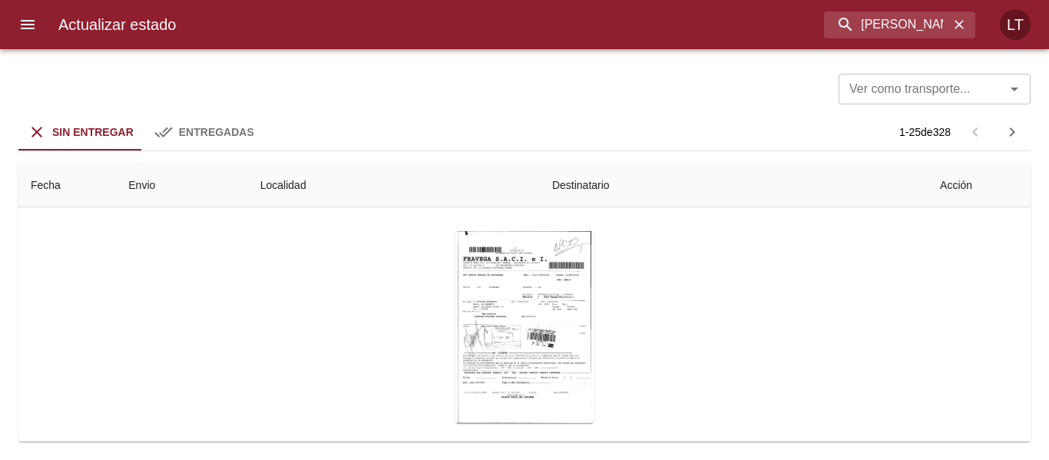
scroll to position [154, 0]
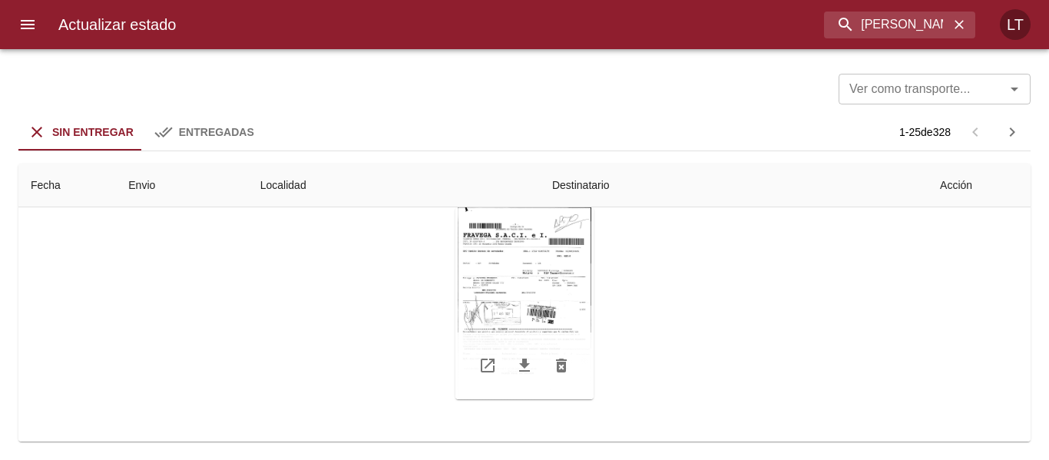
click at [540, 280] on div "Tabla de envíos del cliente" at bounding box center [524, 303] width 138 height 192
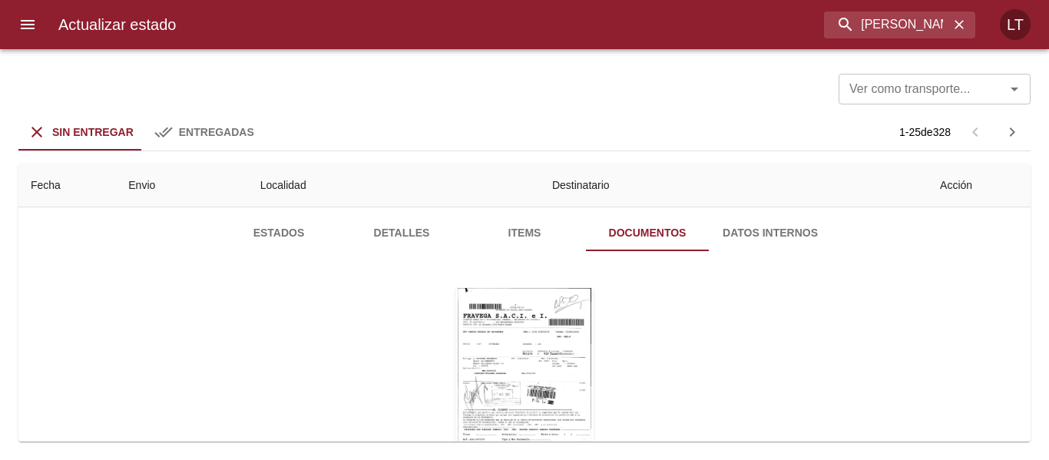
scroll to position [0, 0]
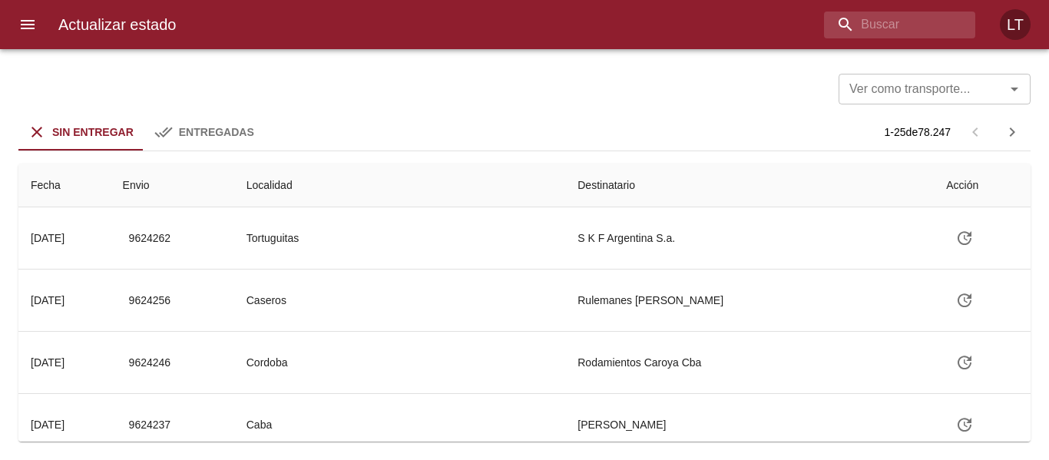
click at [680, 456] on div "Ver como transporte... Ver como transporte... Sin Entregar Entregadas 1 - 25 de…" at bounding box center [524, 254] width 1049 height 411
